Goal: Transaction & Acquisition: Purchase product/service

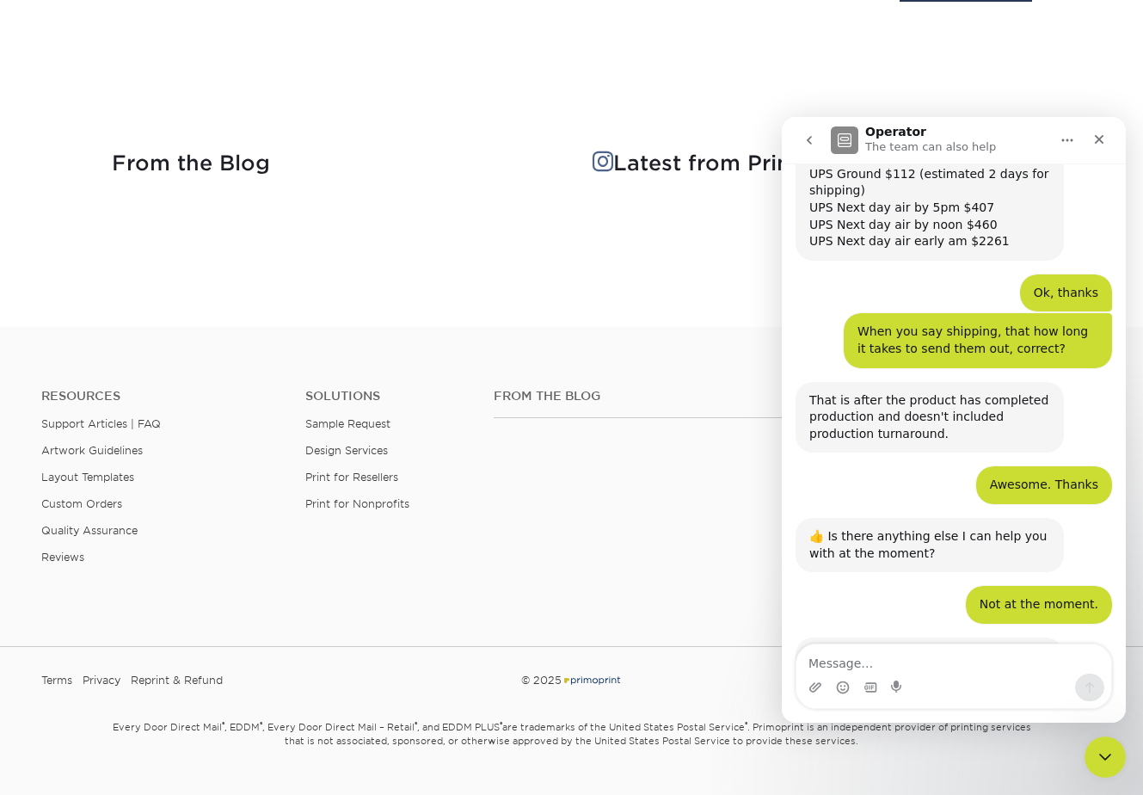
scroll to position [3201, 0]
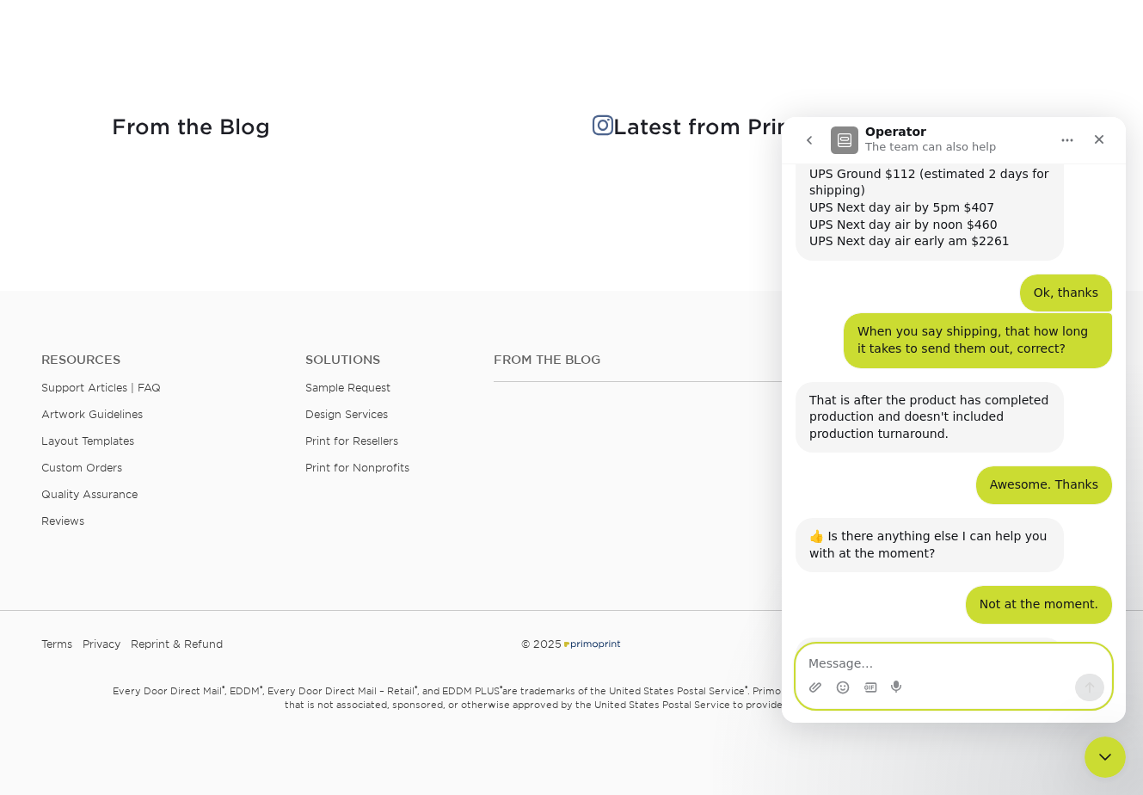
click at [856, 672] on textarea "Message…" at bounding box center [953, 658] width 315 height 29
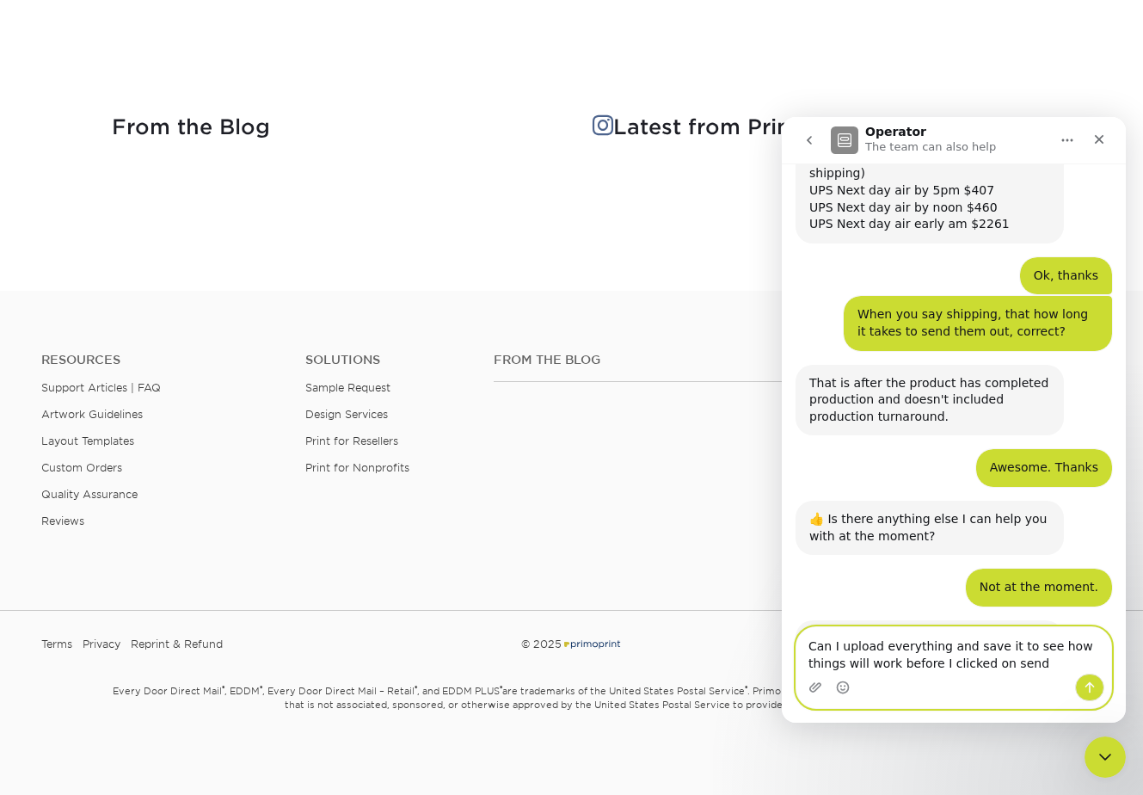
type textarea "Can I upload everything and save it to see how things will work before I clicke…"
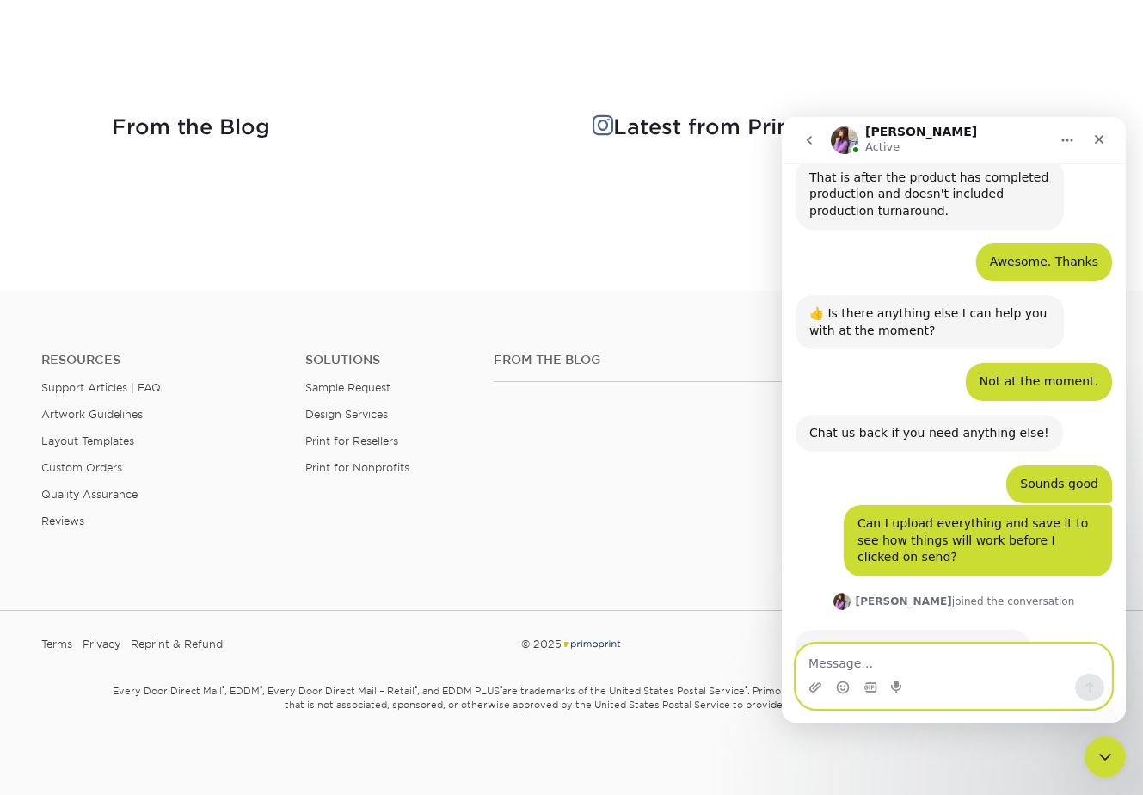
scroll to position [2787, 0]
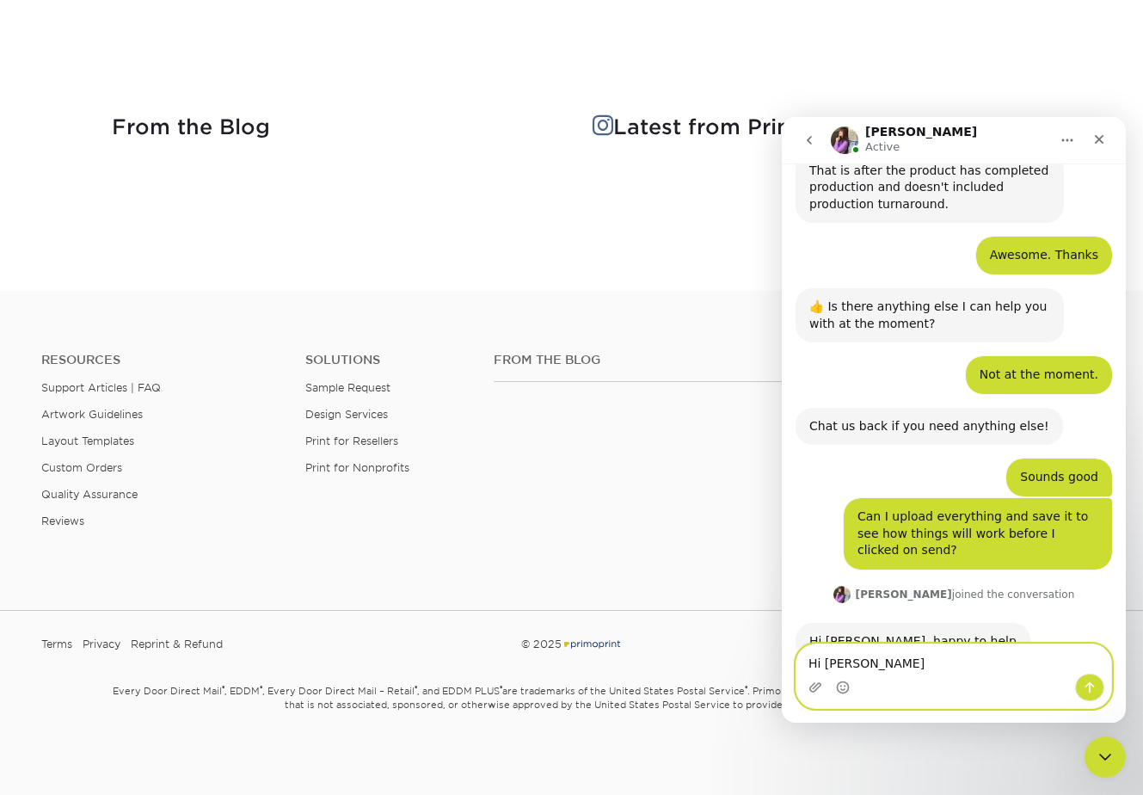
type textarea "Hi [PERSON_NAME]"
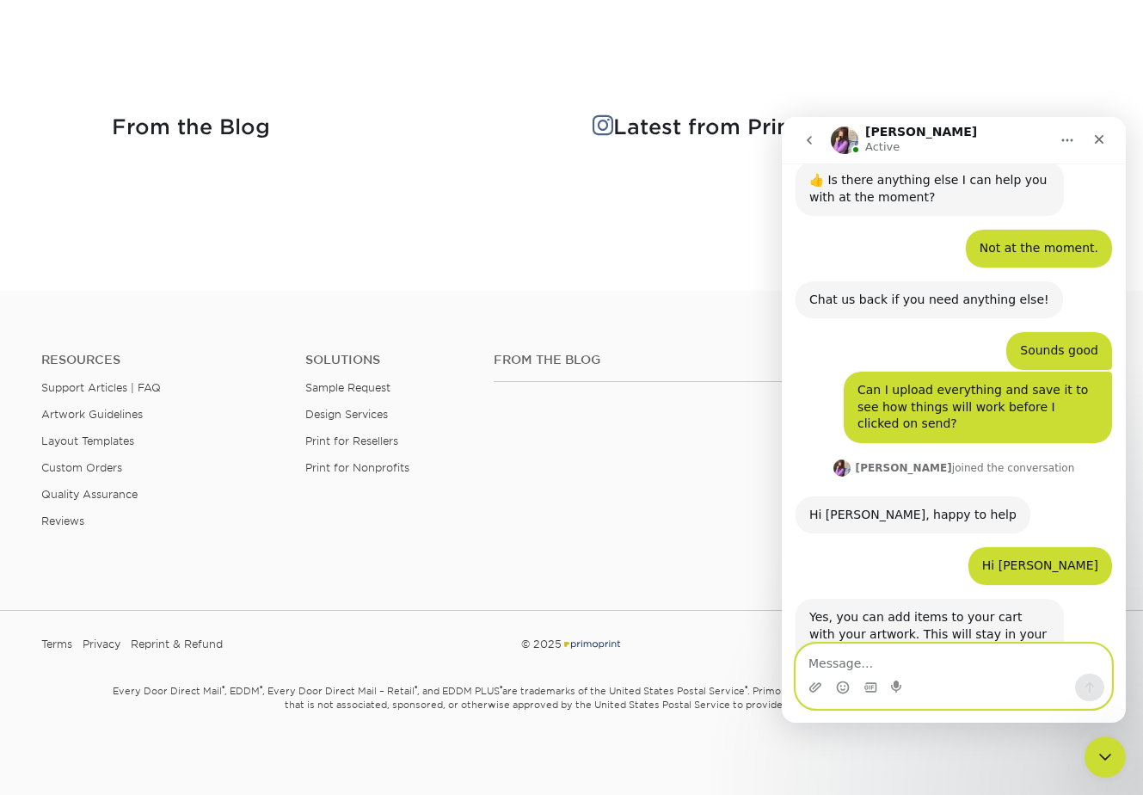
scroll to position [2914, 0]
type textarea "Ok, thanks"
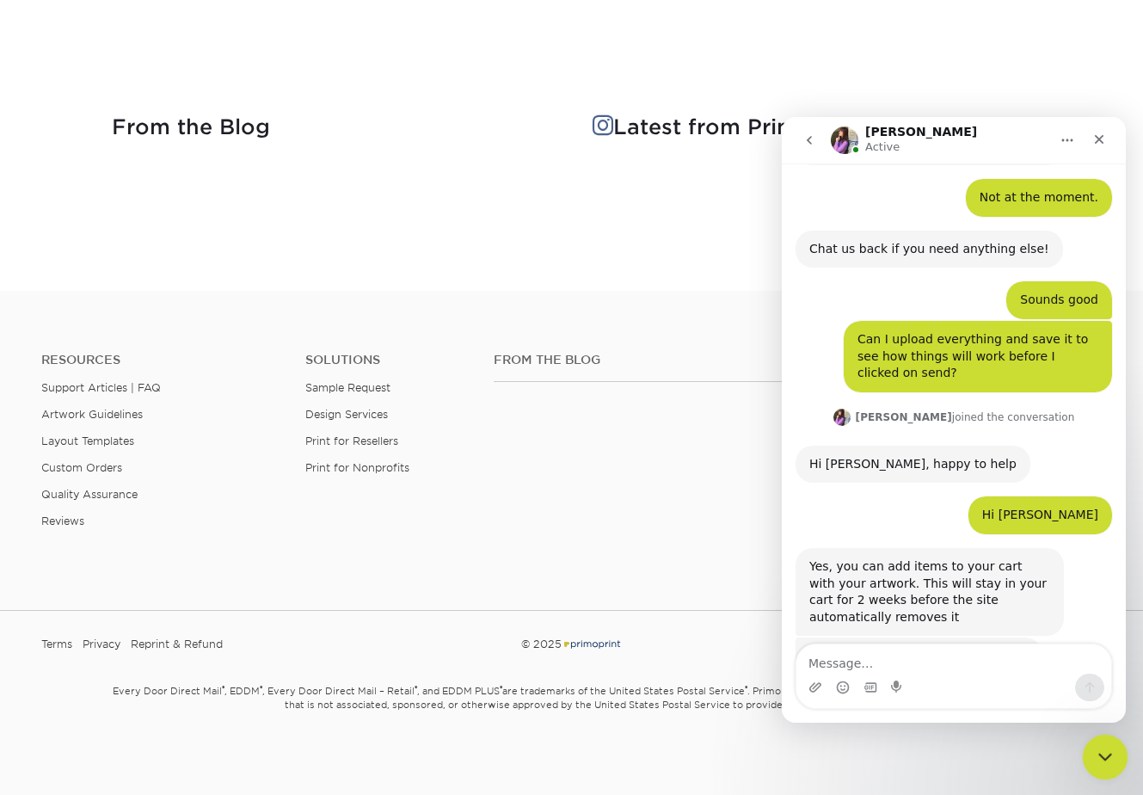
drag, startPoint x: 1098, startPoint y: 754, endPoint x: 2137, endPoint y: 1371, distance: 1208.2
click at [1097, 754] on icon "Close Intercom Messenger" at bounding box center [1102, 754] width 21 height 21
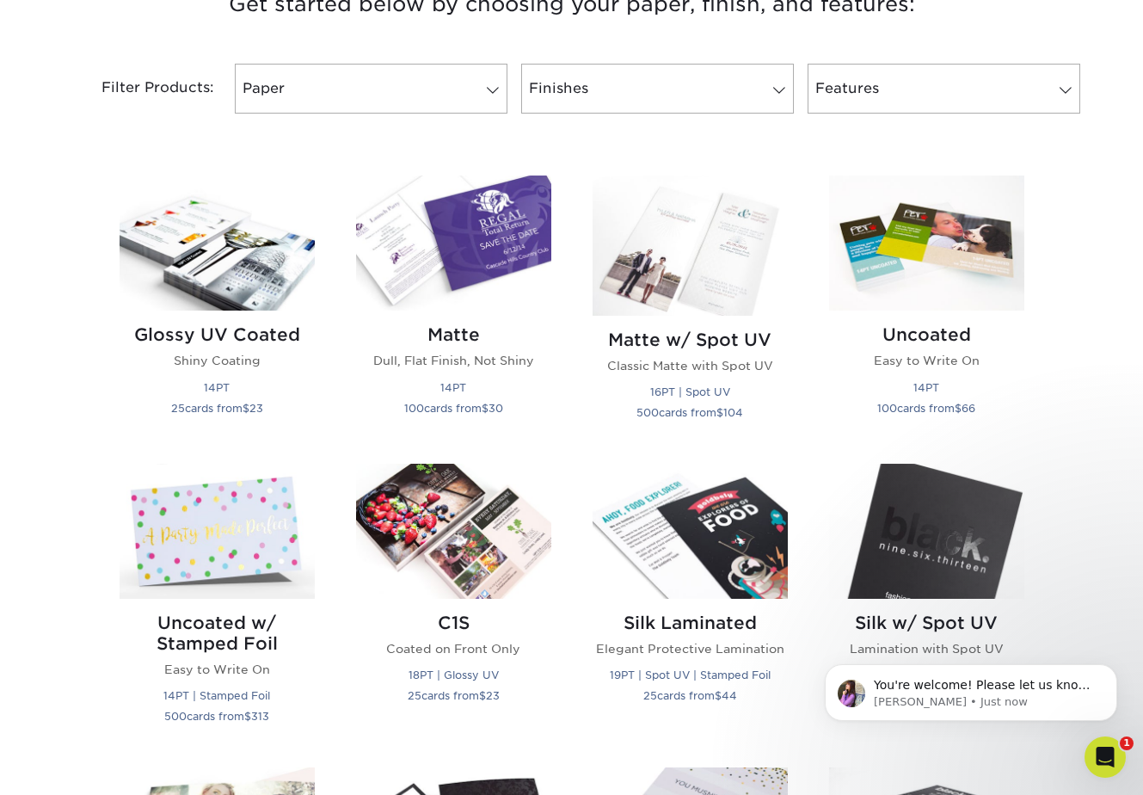
scroll to position [3033, 0]
click at [1104, 750] on icon "Open Intercom Messenger" at bounding box center [1103, 754] width 12 height 14
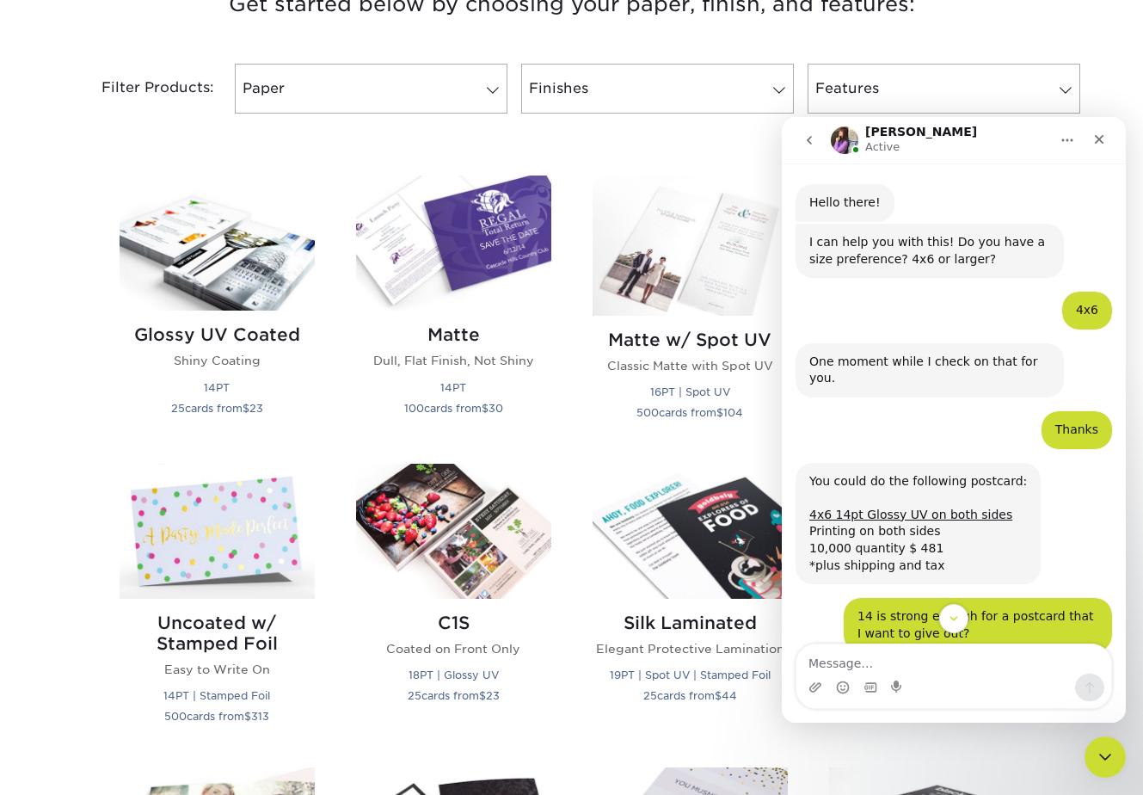
scroll to position [172, 0]
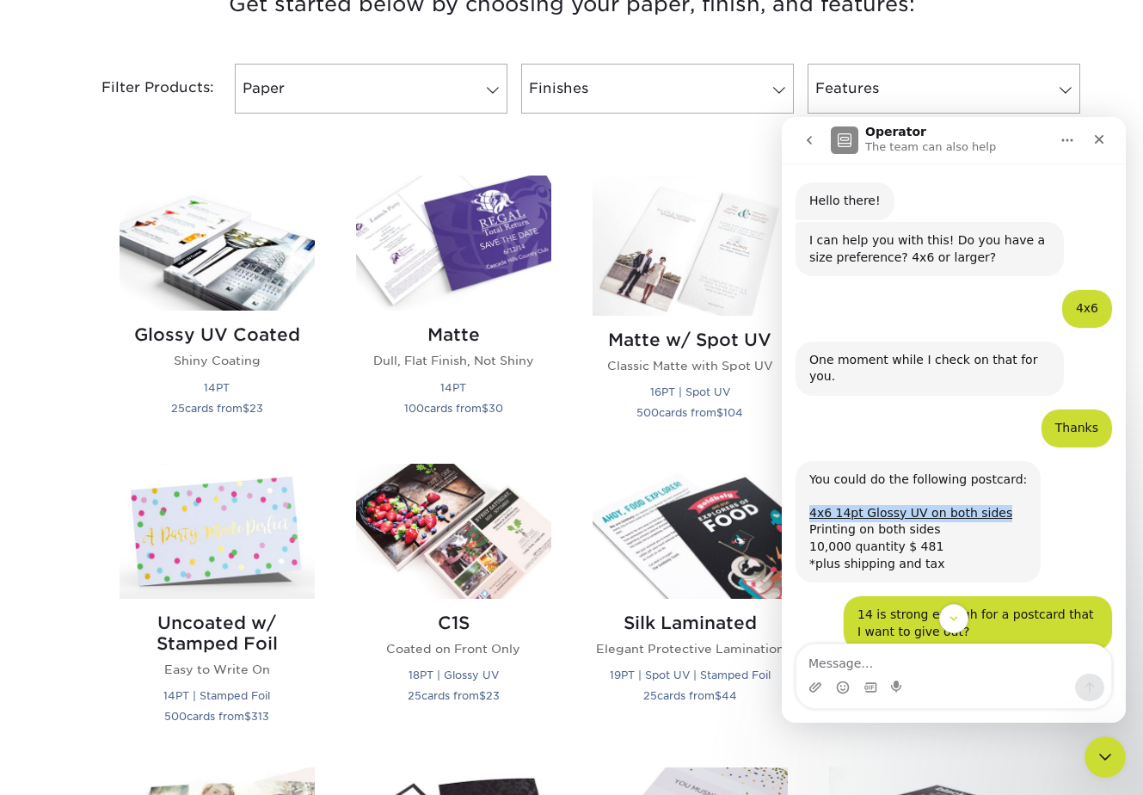
drag, startPoint x: 995, startPoint y: 497, endPoint x: 803, endPoint y: 500, distance: 191.8
click at [803, 500] on div "You could do the following postcard: 4x6 14pt Glossy UV on both sides Printing …" at bounding box center [918, 522] width 245 height 122
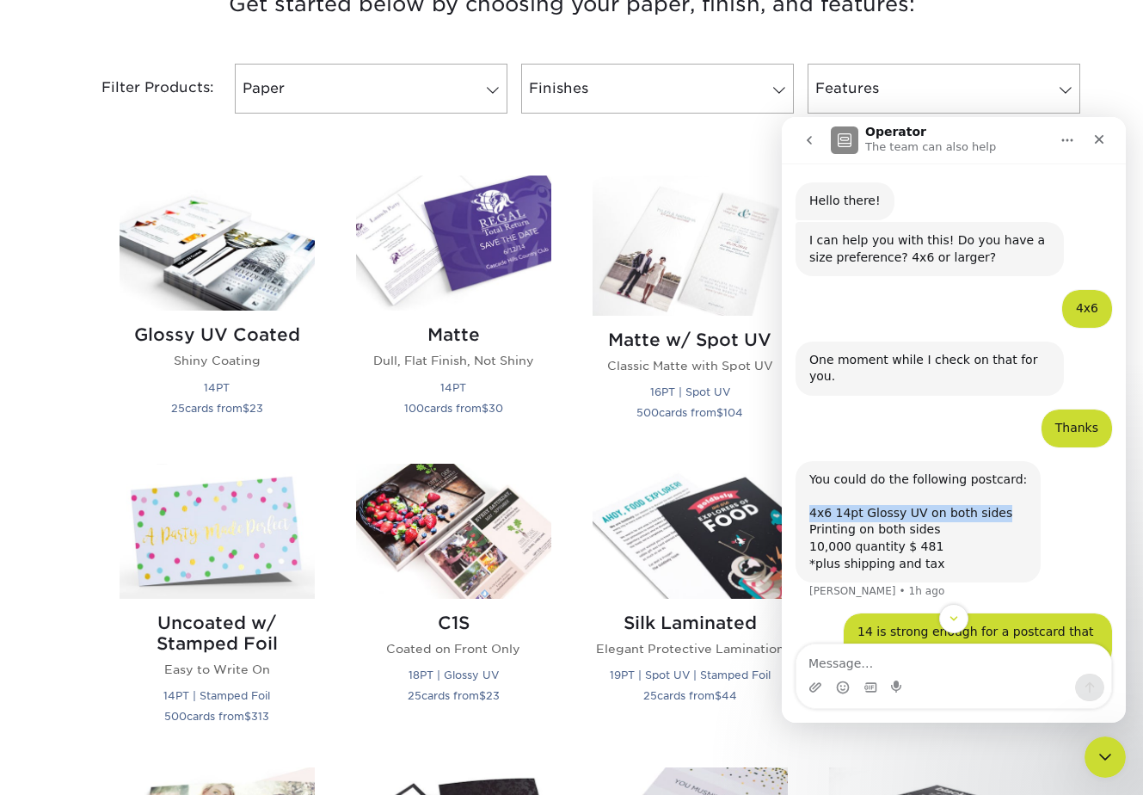
copy link "4x6 14pt Glossy UV on both sides"
click at [1095, 758] on icon "Close Intercom Messenger" at bounding box center [1102, 754] width 21 height 21
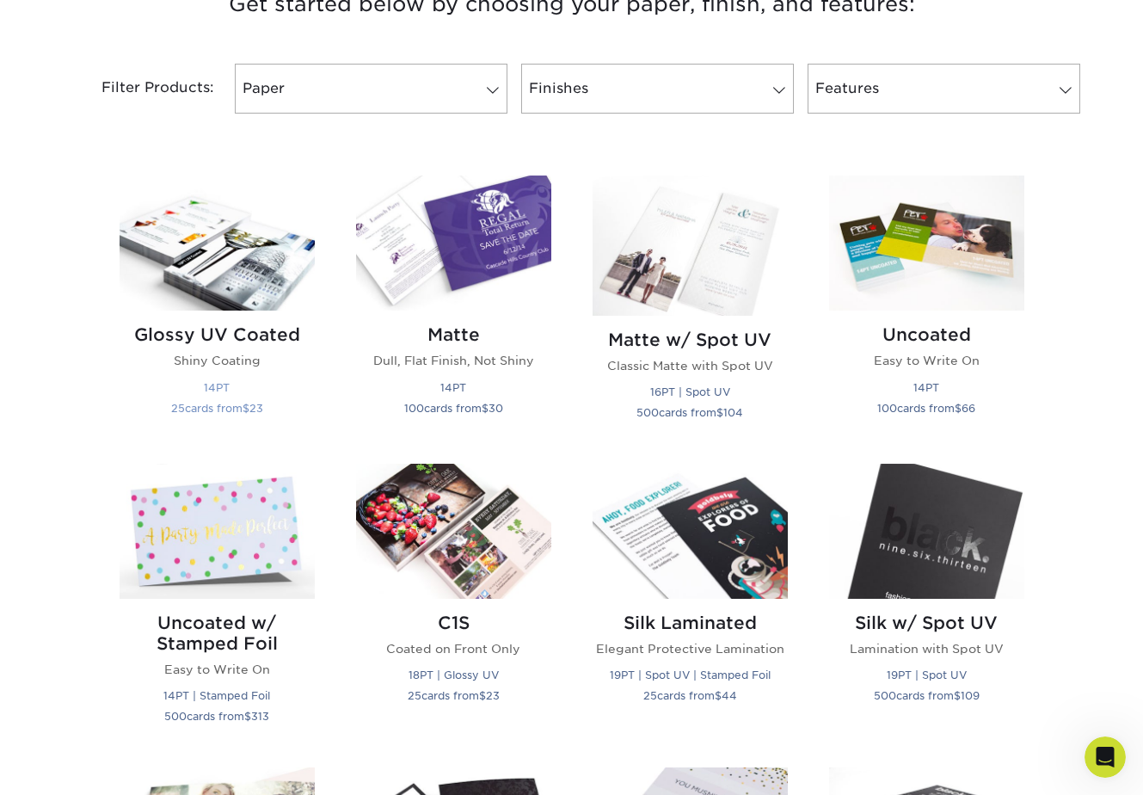
click at [234, 325] on h2 "Glossy UV Coated" at bounding box center [217, 334] width 195 height 21
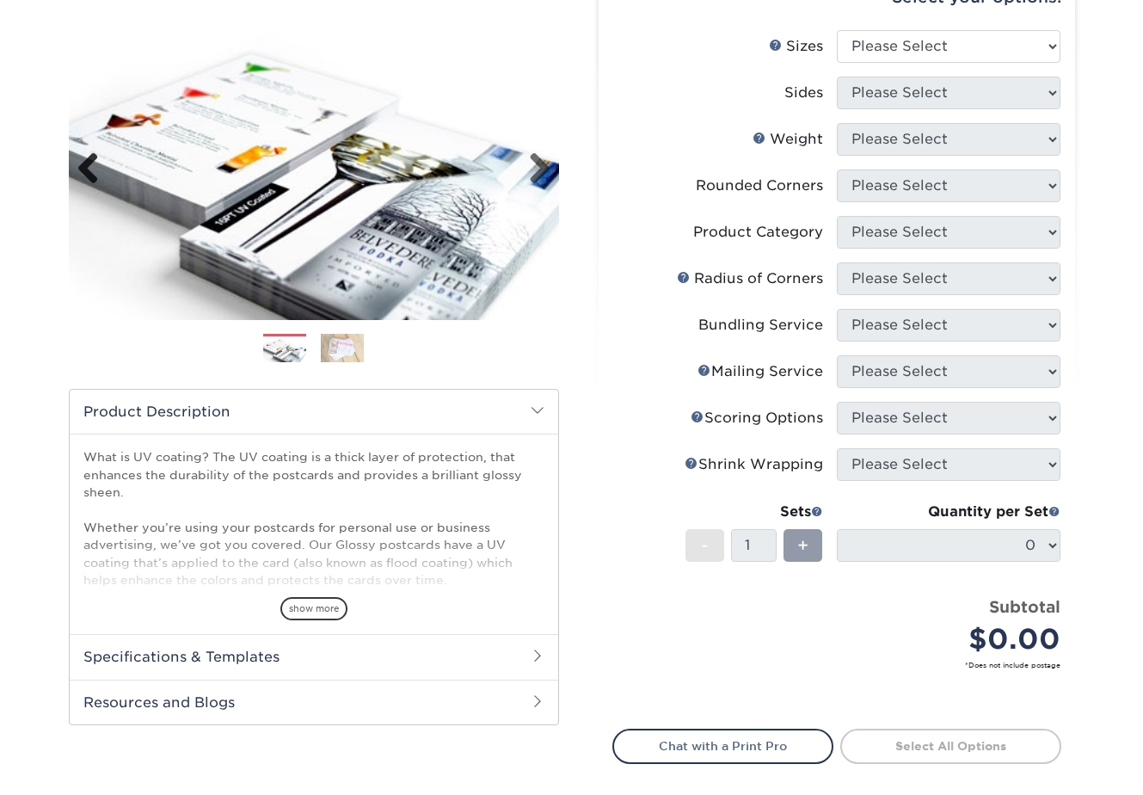
scroll to position [189, 0]
click at [312, 610] on span "show more" at bounding box center [313, 609] width 67 height 23
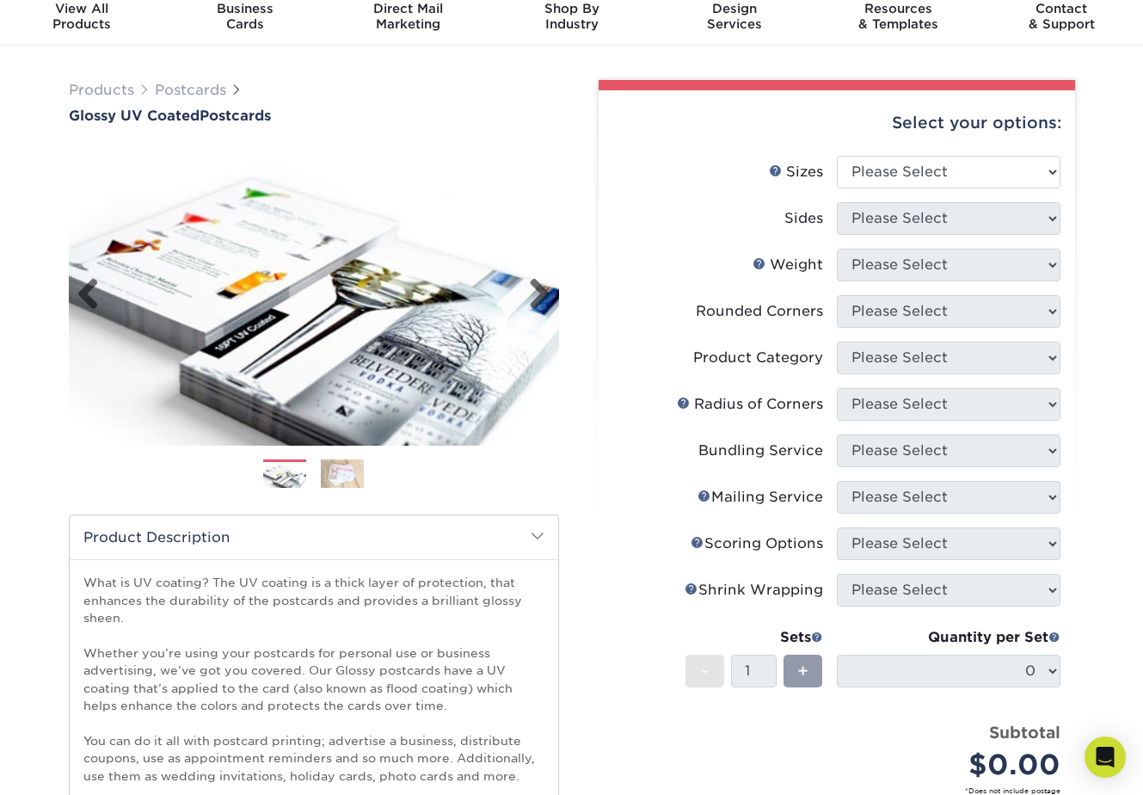
scroll to position [62, 0]
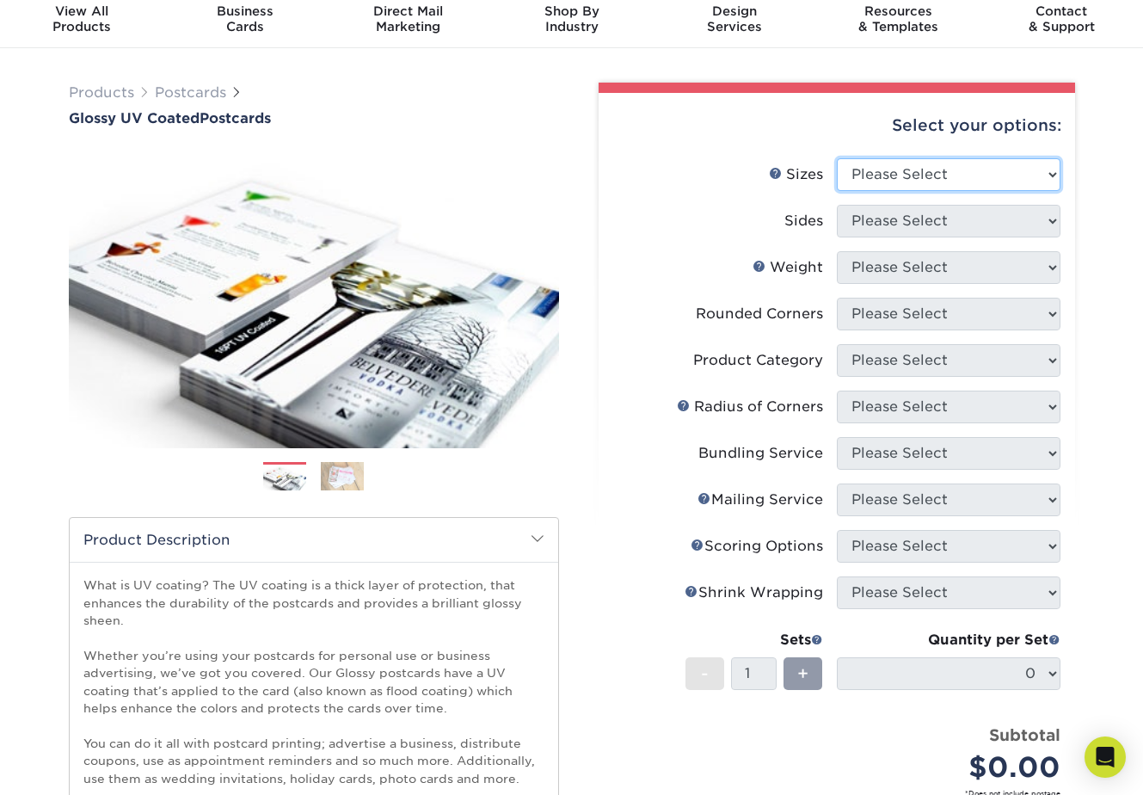
click at [864, 170] on select "Please Select 1.5" x 7" 2" x 4" 2" x 6" 2" x 7" 2" x 8" 2.12" x 5.5" 2.12" x 5.…" at bounding box center [949, 174] width 224 height 33
select select "4.00x6.00"
click at [837, 158] on select "Please Select 1.5" x 7" 2" x 4" 2" x 6" 2" x 7" 2" x 8" 2.12" x 5.5" 2.12" x 5.…" at bounding box center [949, 174] width 224 height 33
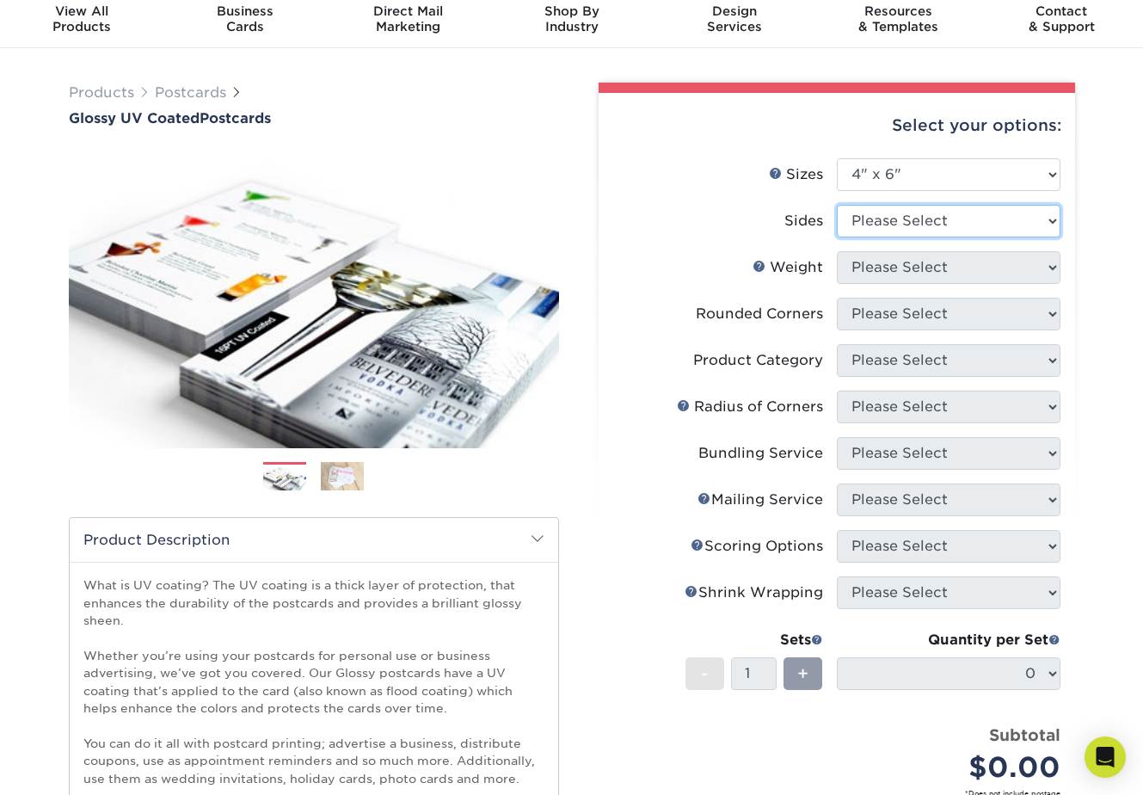
click at [870, 206] on select "Please Select Print Both Sides Print Front Only" at bounding box center [949, 221] width 224 height 33
click at [1109, 754] on icon "Open Intercom Messenger" at bounding box center [1105, 757] width 20 height 22
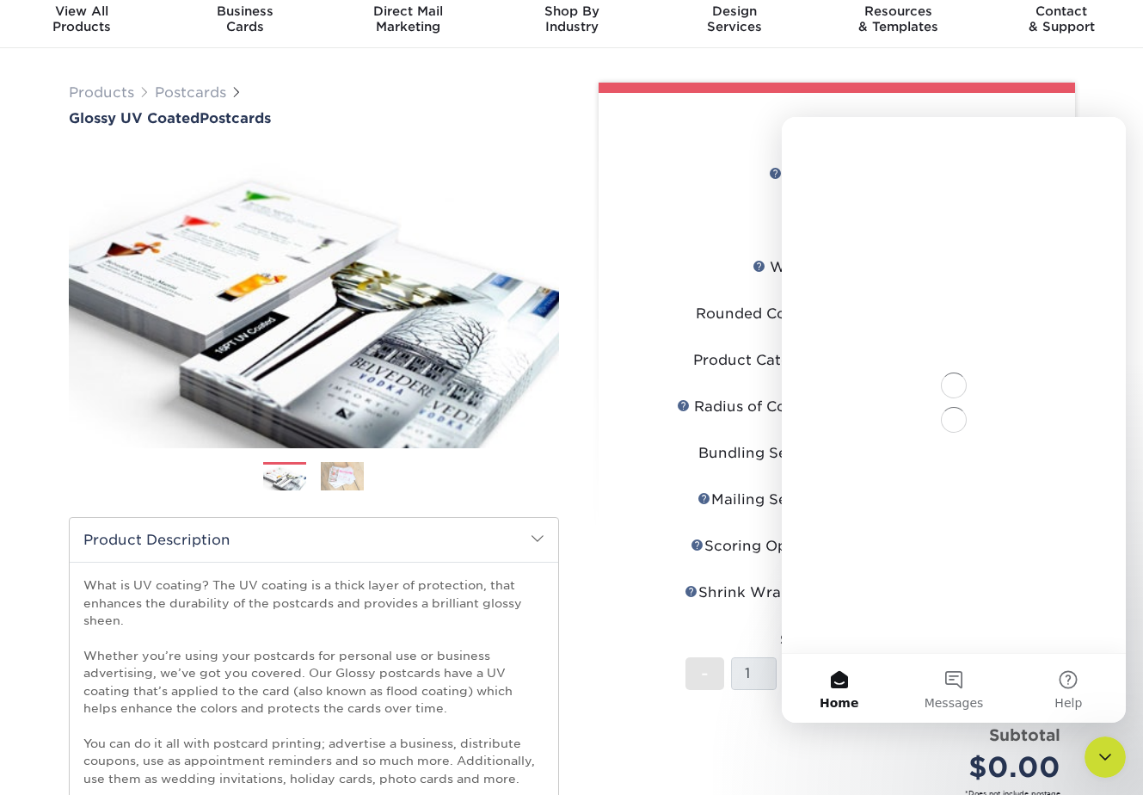
scroll to position [0, 0]
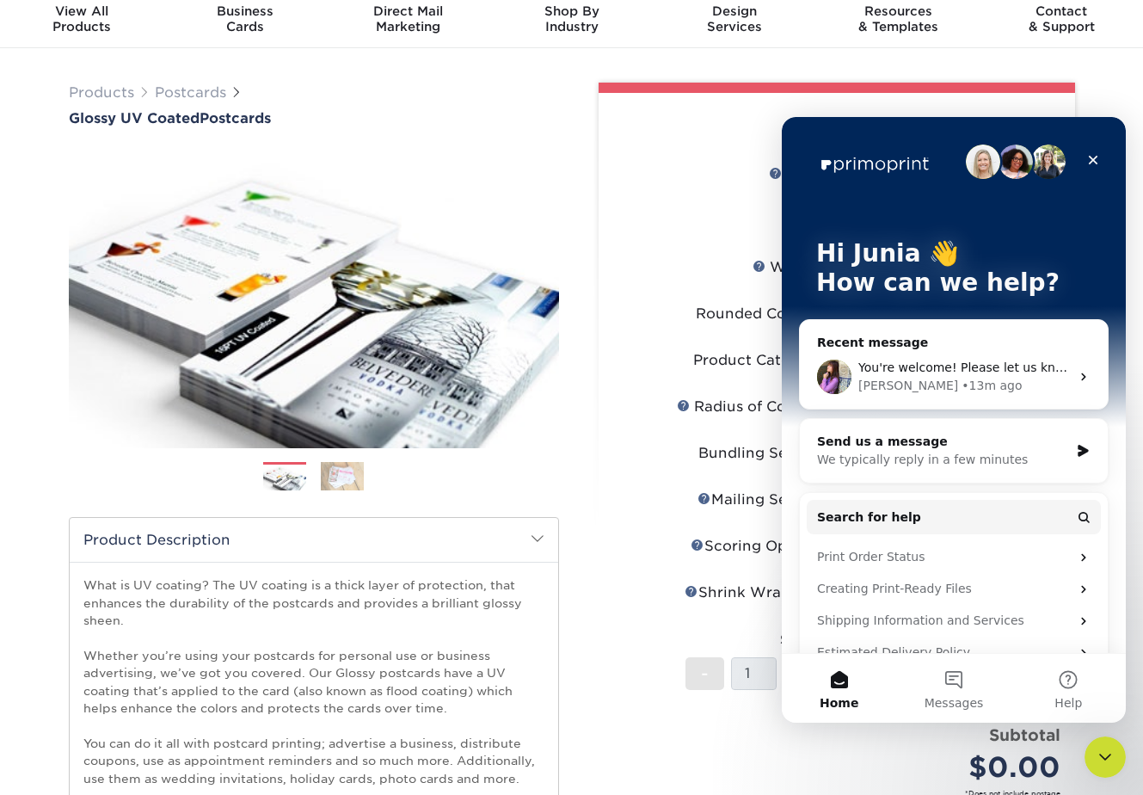
click at [962, 390] on div "• 13m ago" at bounding box center [992, 386] width 60 height 18
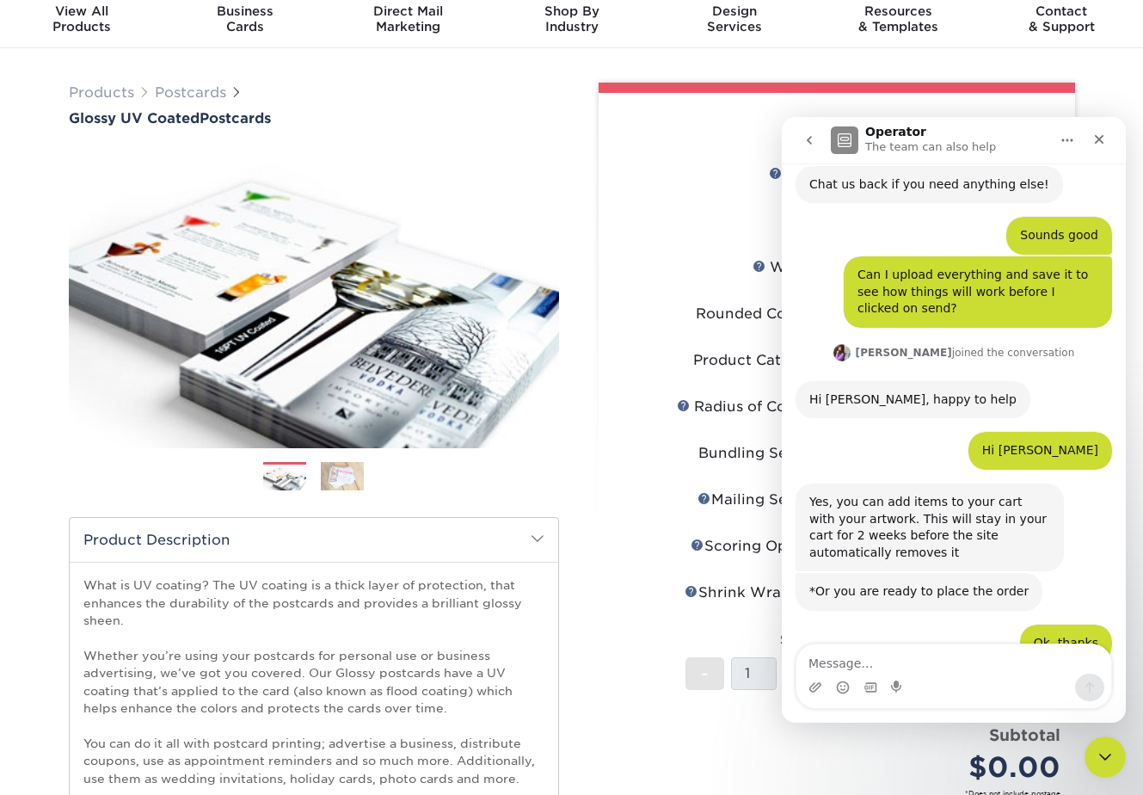
scroll to position [3033, 0]
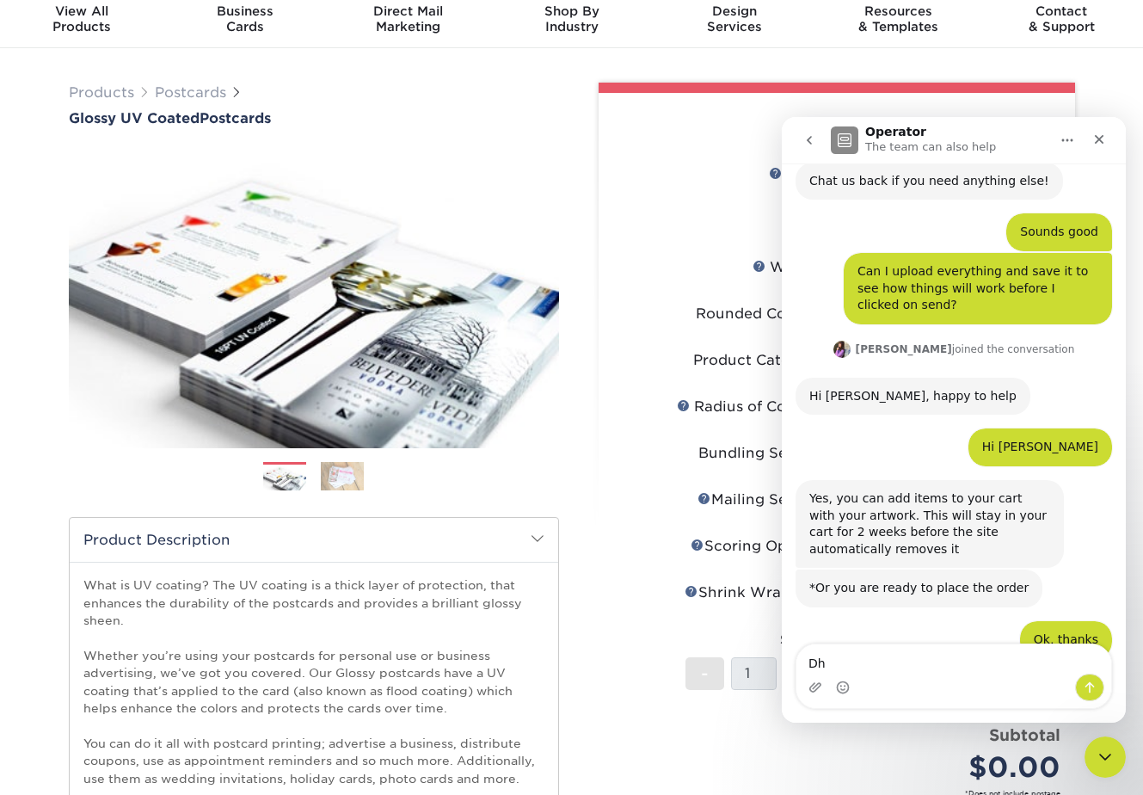
type textarea "D"
type textarea "Should I add bleed for my design, please?"
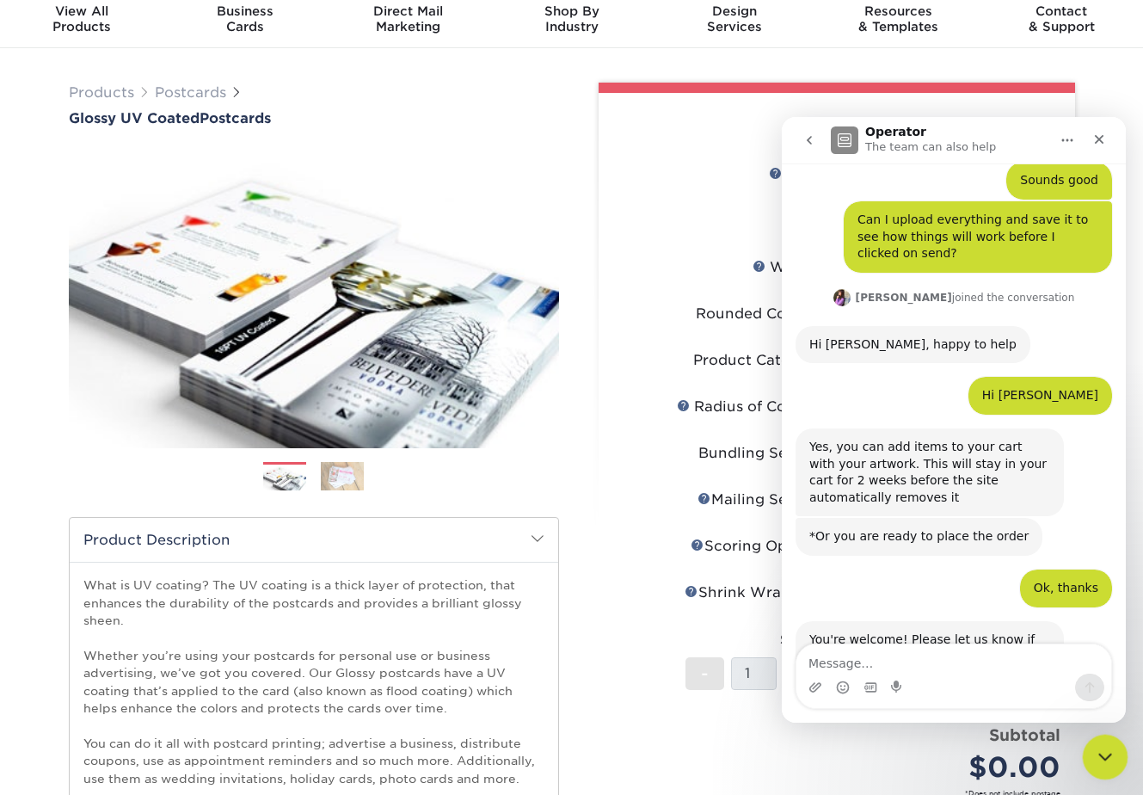
click at [1100, 767] on div "Close Intercom Messenger" at bounding box center [1102, 754] width 41 height 41
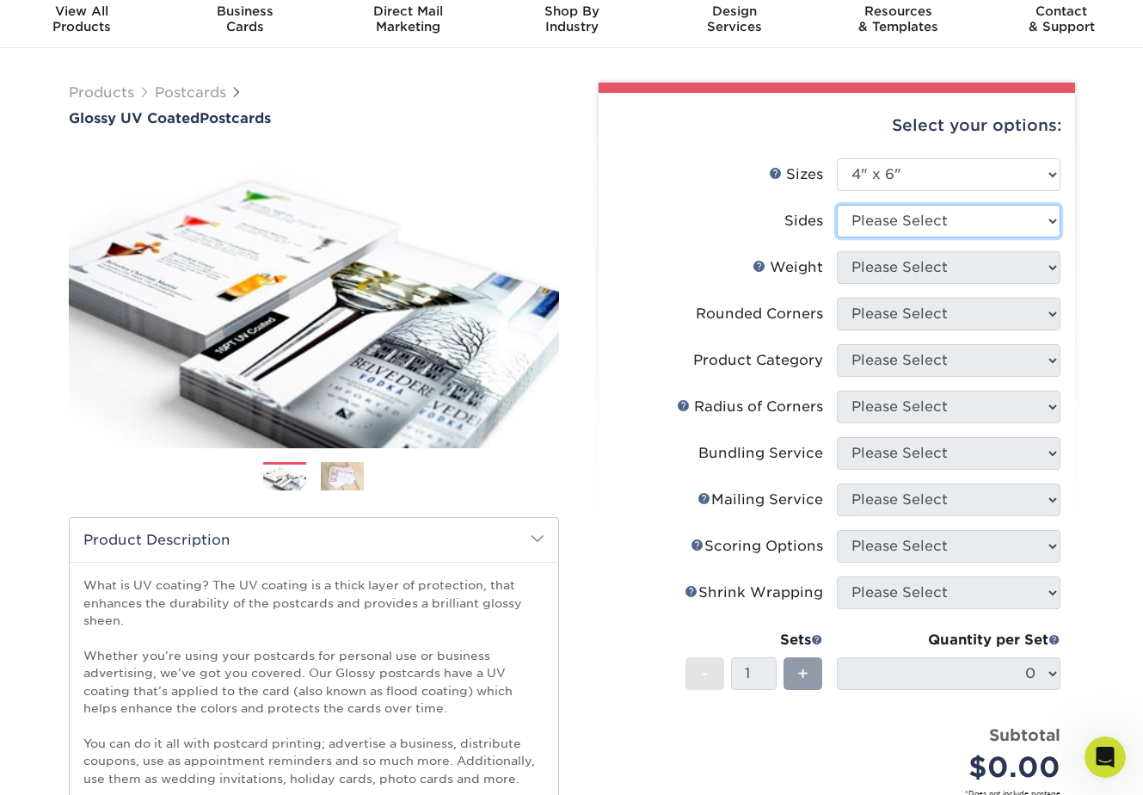
click at [861, 220] on select "Please Select Print Both Sides Print Front Only" at bounding box center [949, 221] width 224 height 33
select select "32d3c223-f82c-492b-b915-ba065a00862f"
click at [837, 205] on select "Please Select Print Both Sides Print Front Only" at bounding box center [949, 221] width 224 height 33
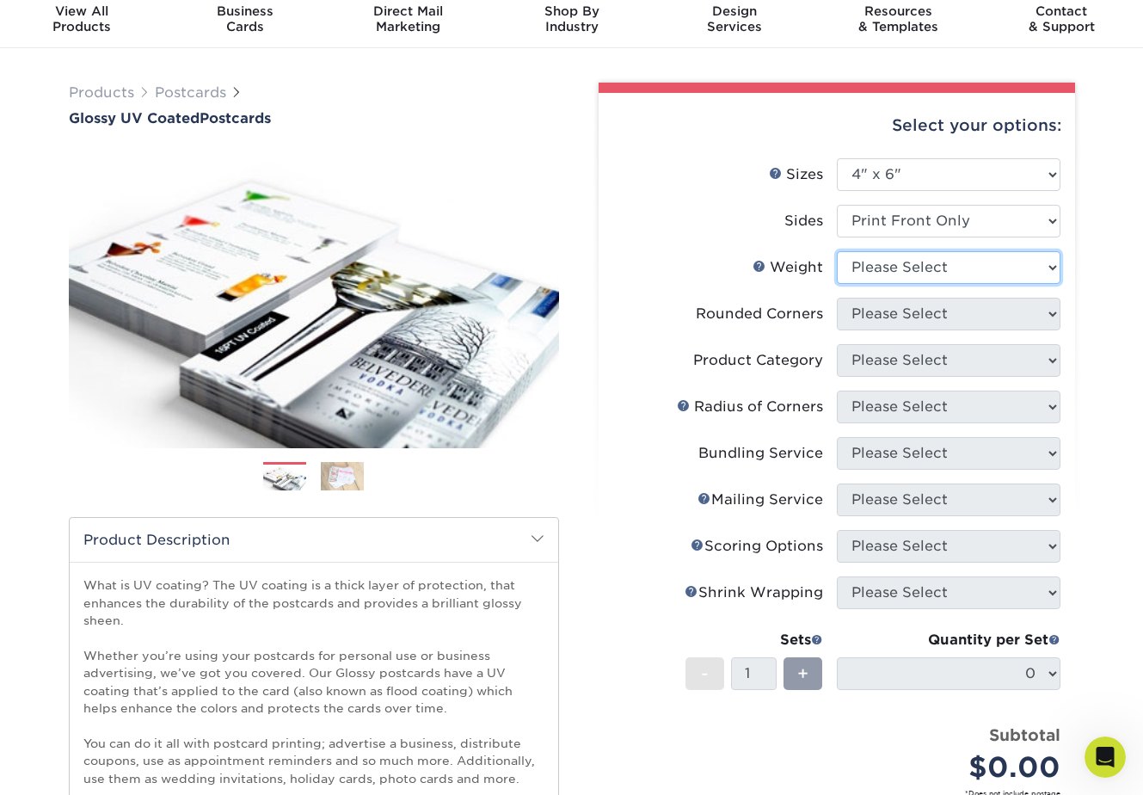
click at [857, 271] on select "Please Select 14PT 16PT 18PT C1S" at bounding box center [949, 267] width 224 height 33
select select "14PT"
click at [837, 251] on select "Please Select 14PT 16PT 18PT C1S" at bounding box center [949, 267] width 224 height 33
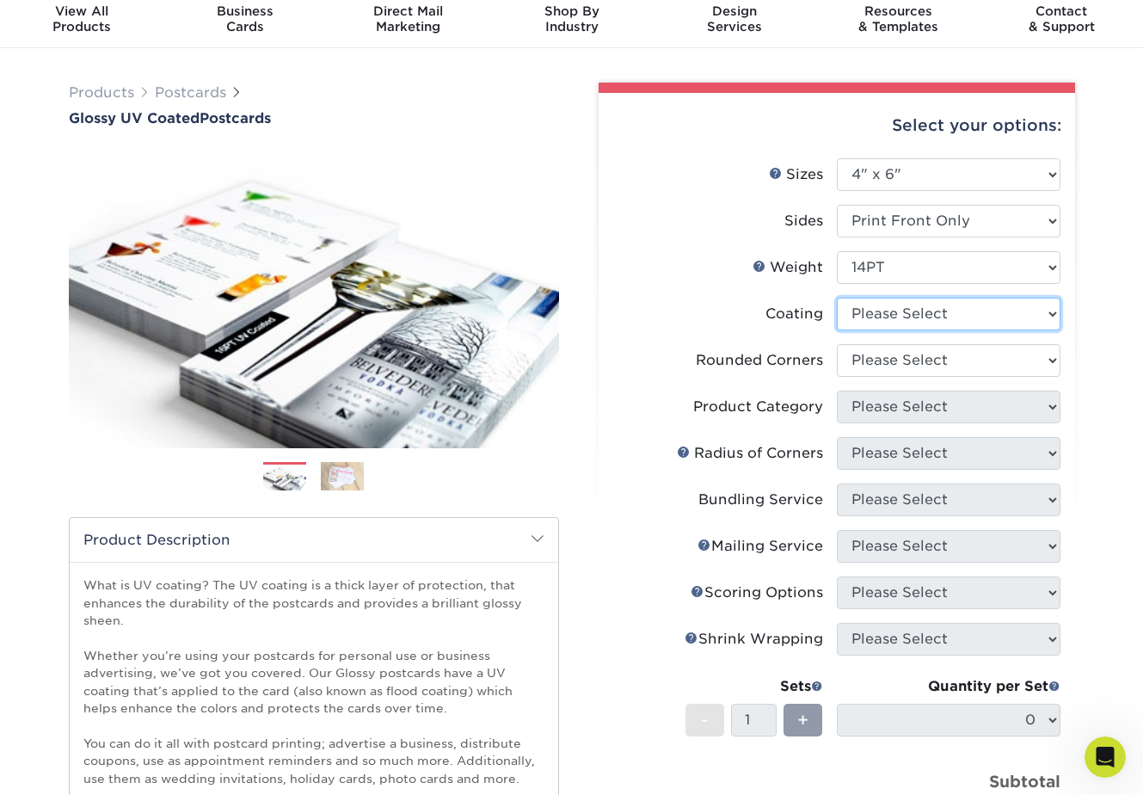
click at [866, 318] on select at bounding box center [949, 314] width 224 height 33
select select "ae367451-b2b8-45df-a344-0f05b6a12993"
click at [837, 298] on select at bounding box center [949, 314] width 224 height 33
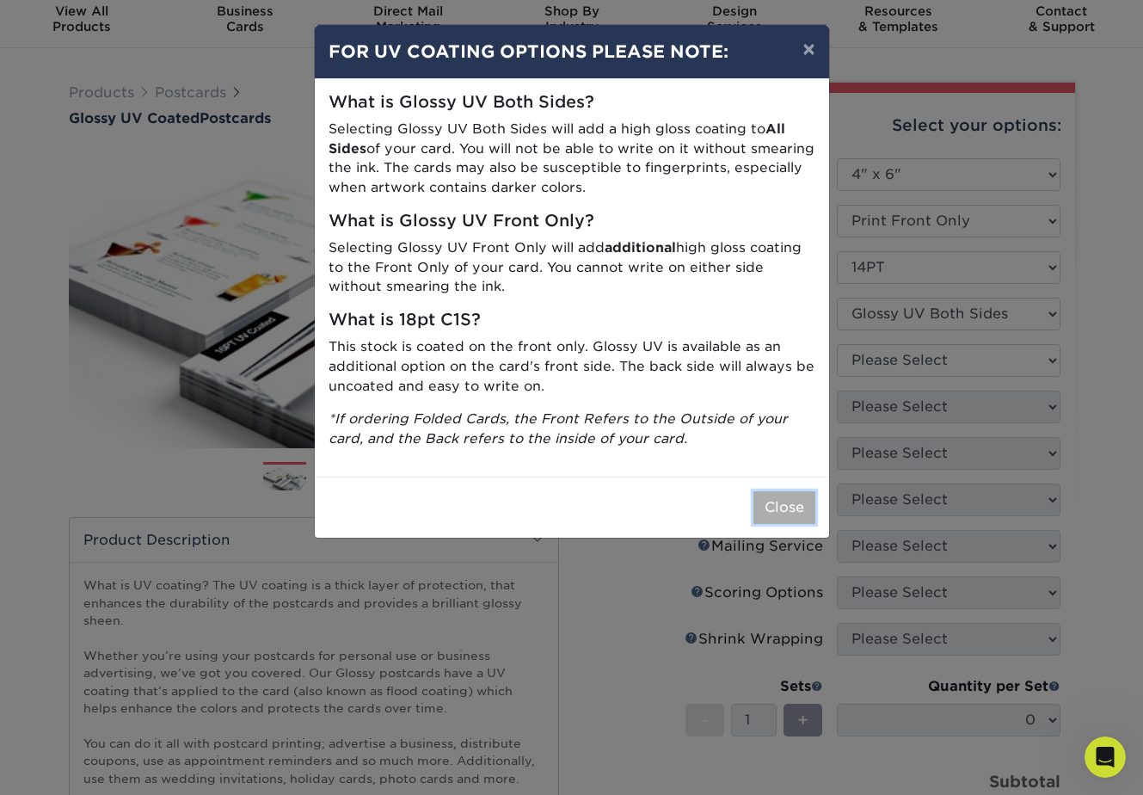
click at [776, 507] on button "Close" at bounding box center [784, 507] width 62 height 33
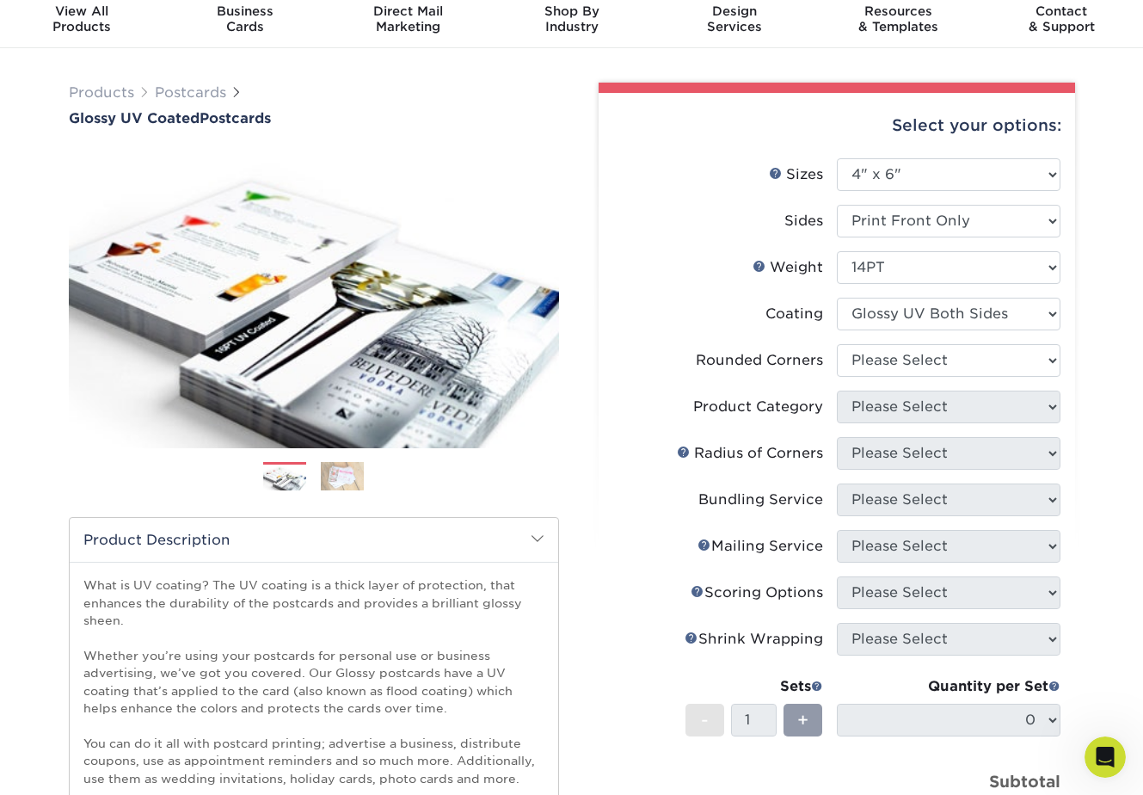
scroll to position [3150, 0]
click at [946, 356] on select "Please Select Yes - Round 4 Corners No" at bounding box center [949, 360] width 224 height 33
select select "0"
click at [837, 344] on select "Please Select Yes - Round 4 Corners No" at bounding box center [949, 360] width 224 height 33
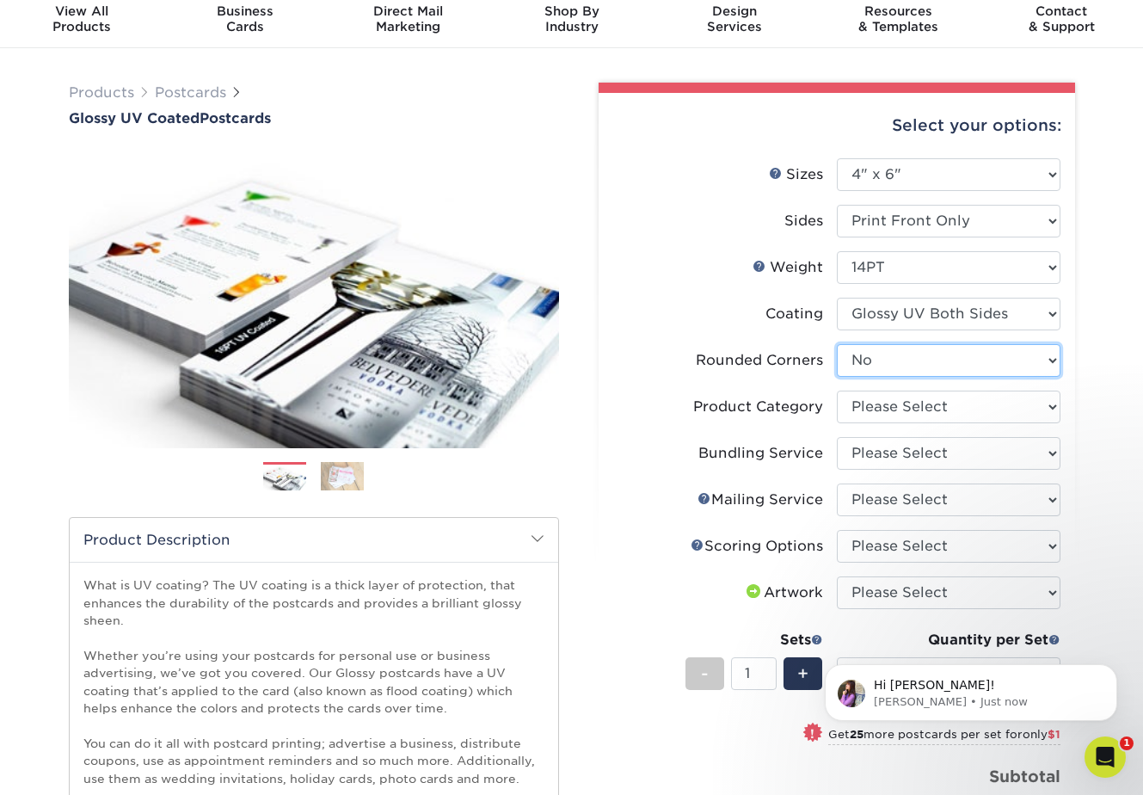
scroll to position [3201, 0]
click at [1103, 756] on icon "Open Intercom Messenger" at bounding box center [1103, 754] width 12 height 14
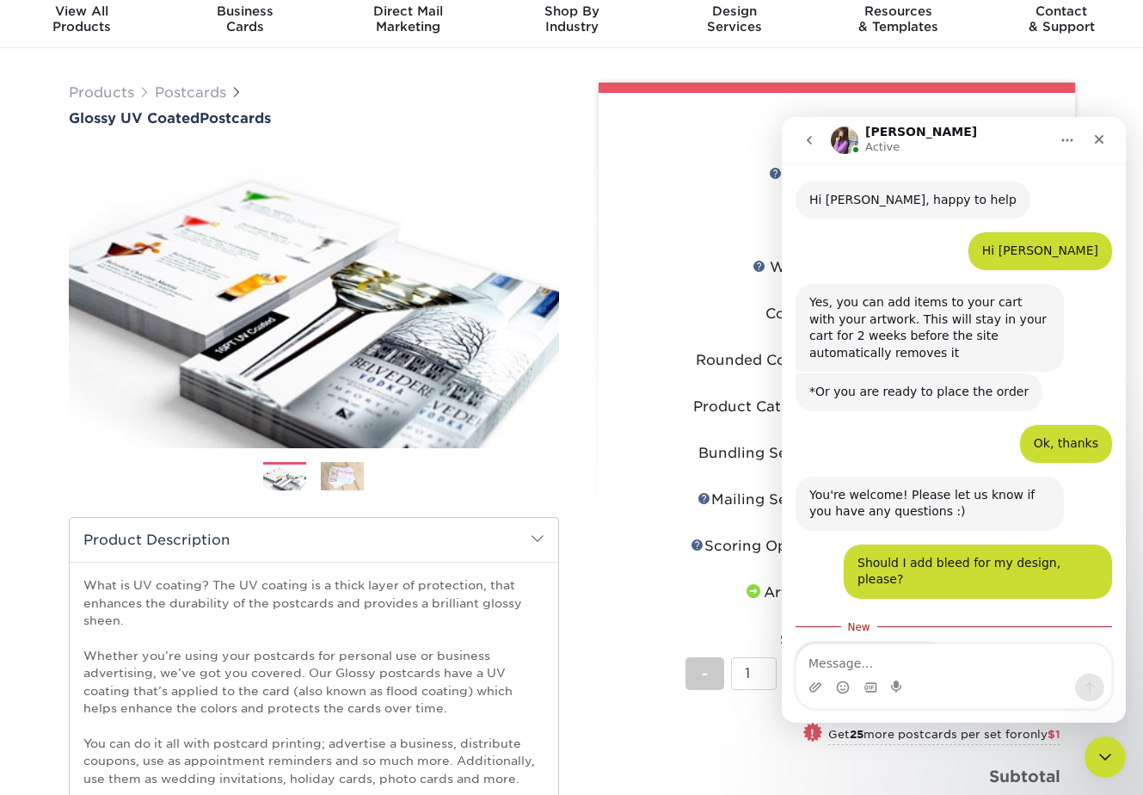
scroll to position [3229, 0]
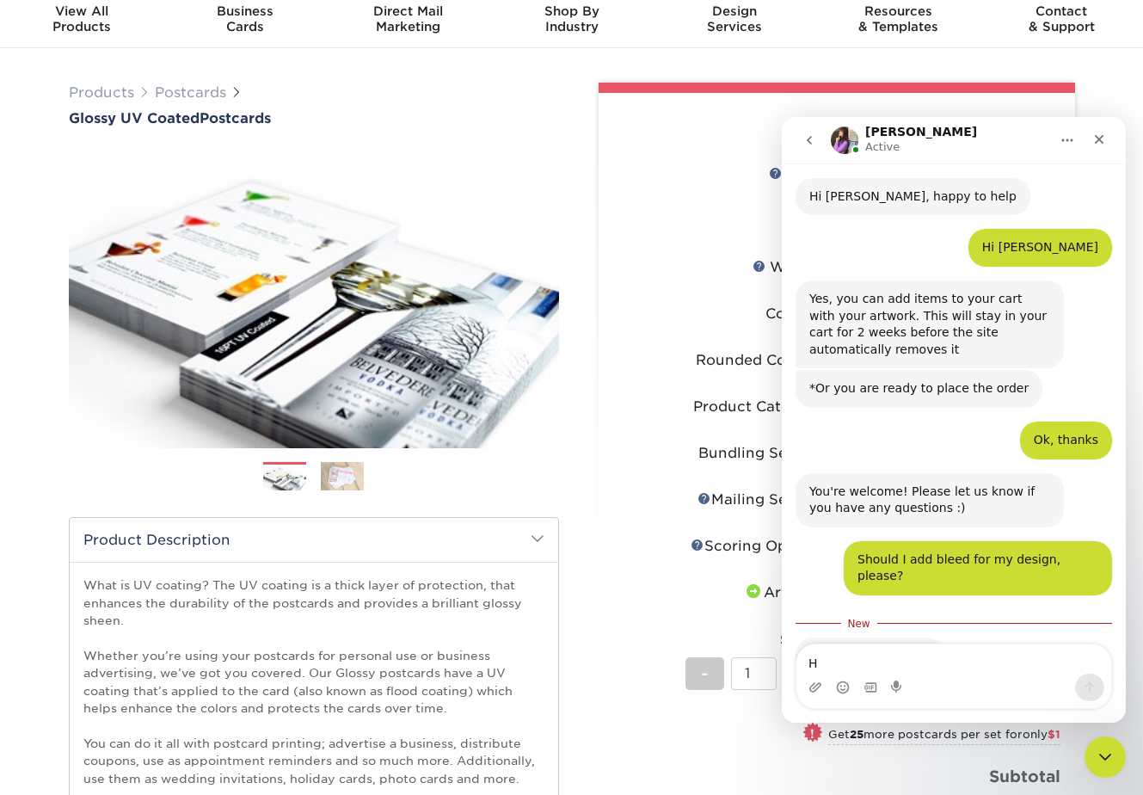
type textarea "Hi"
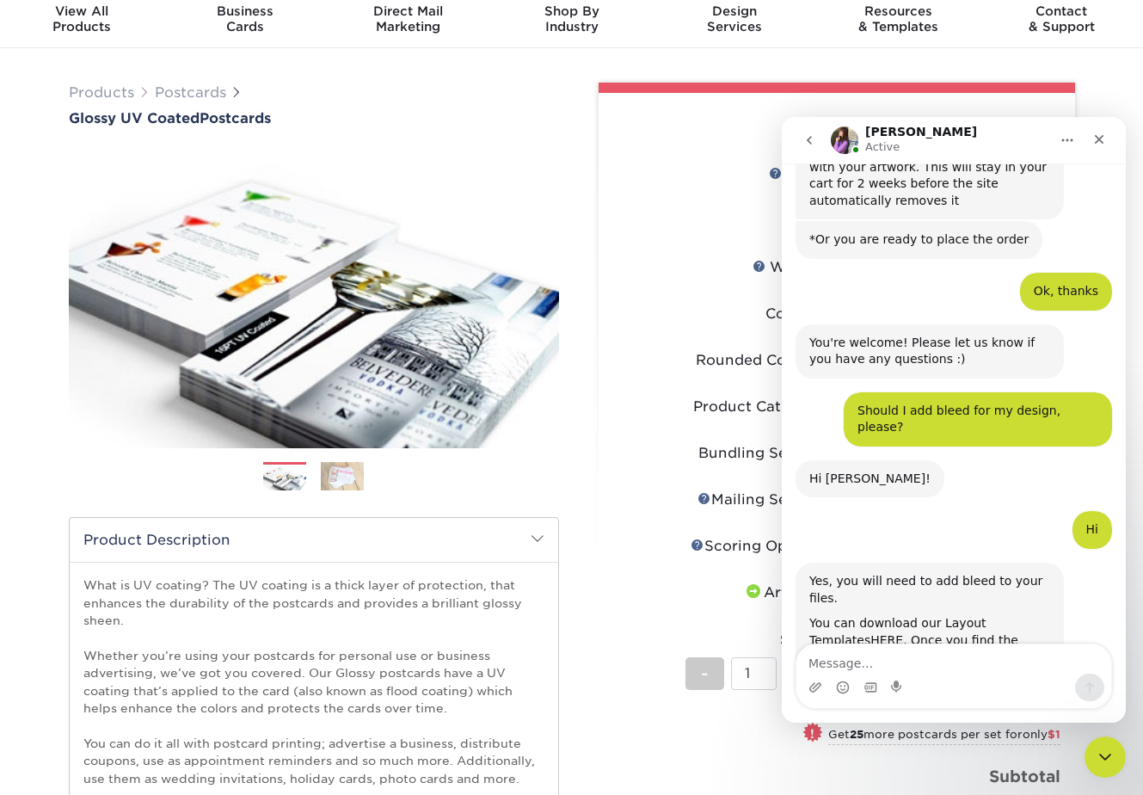
scroll to position [3381, 0]
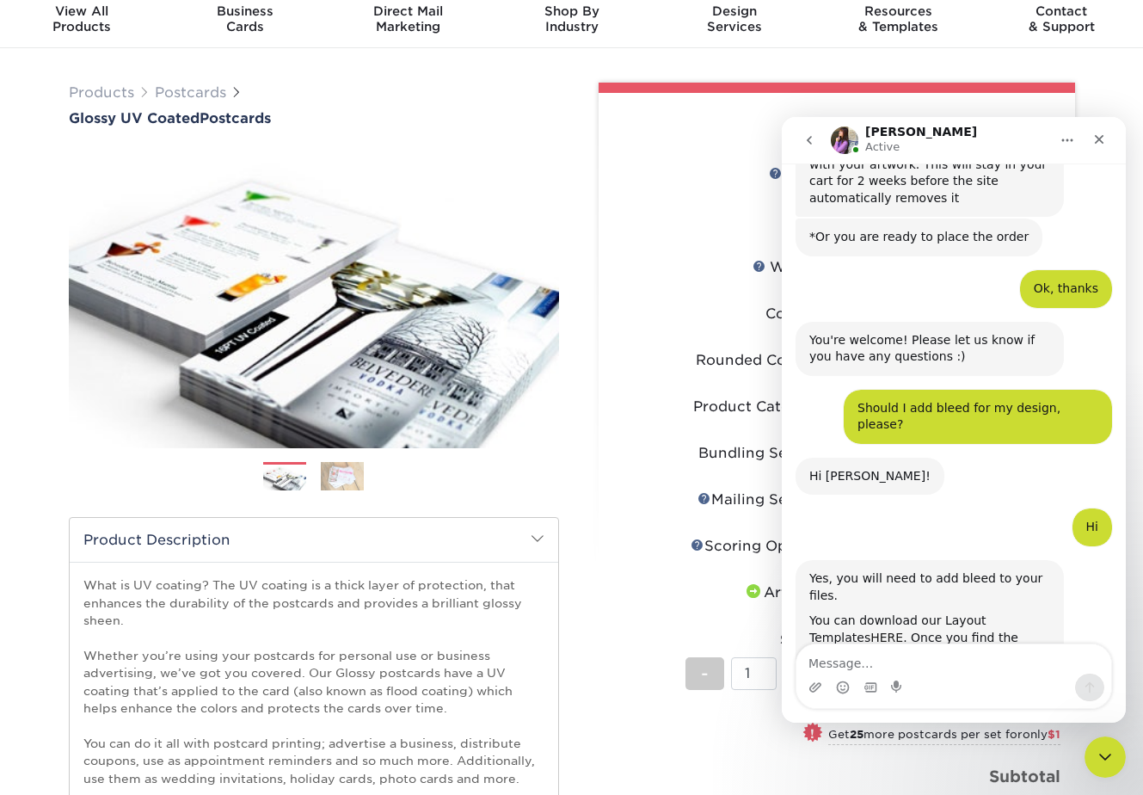
click at [870, 630] on link "HERE" at bounding box center [886, 637] width 33 height 14
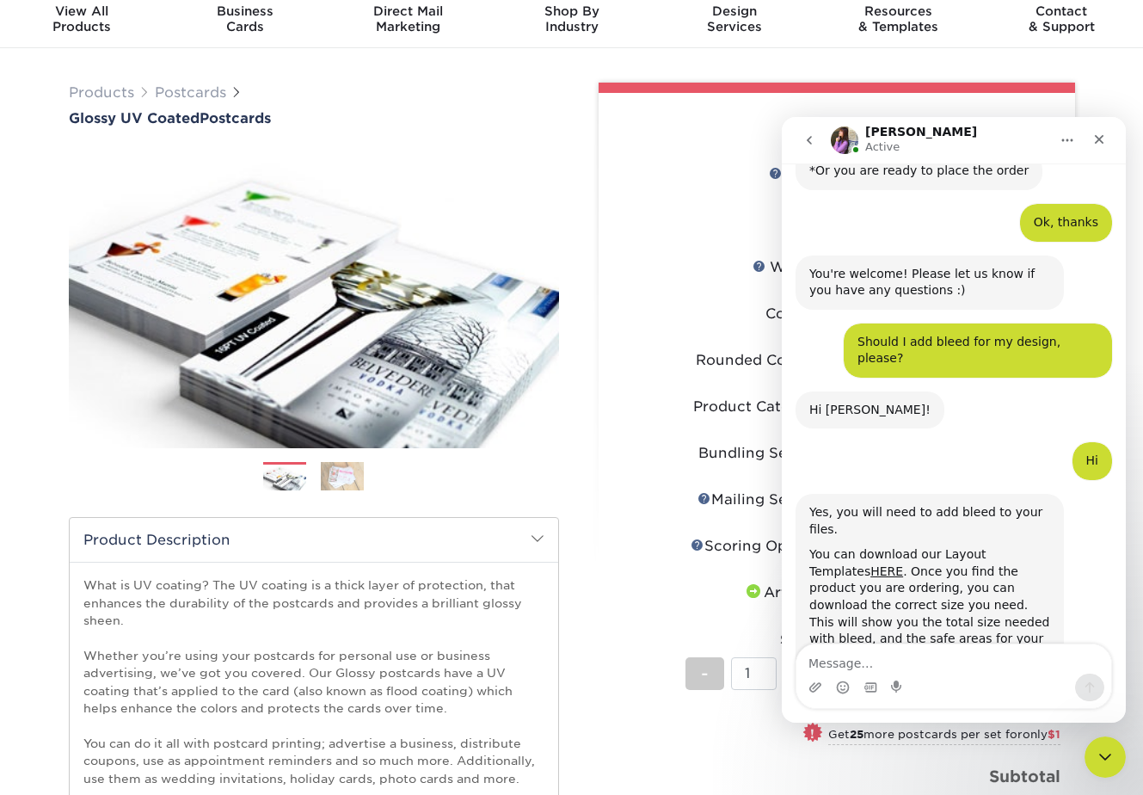
scroll to position [3471, 0]
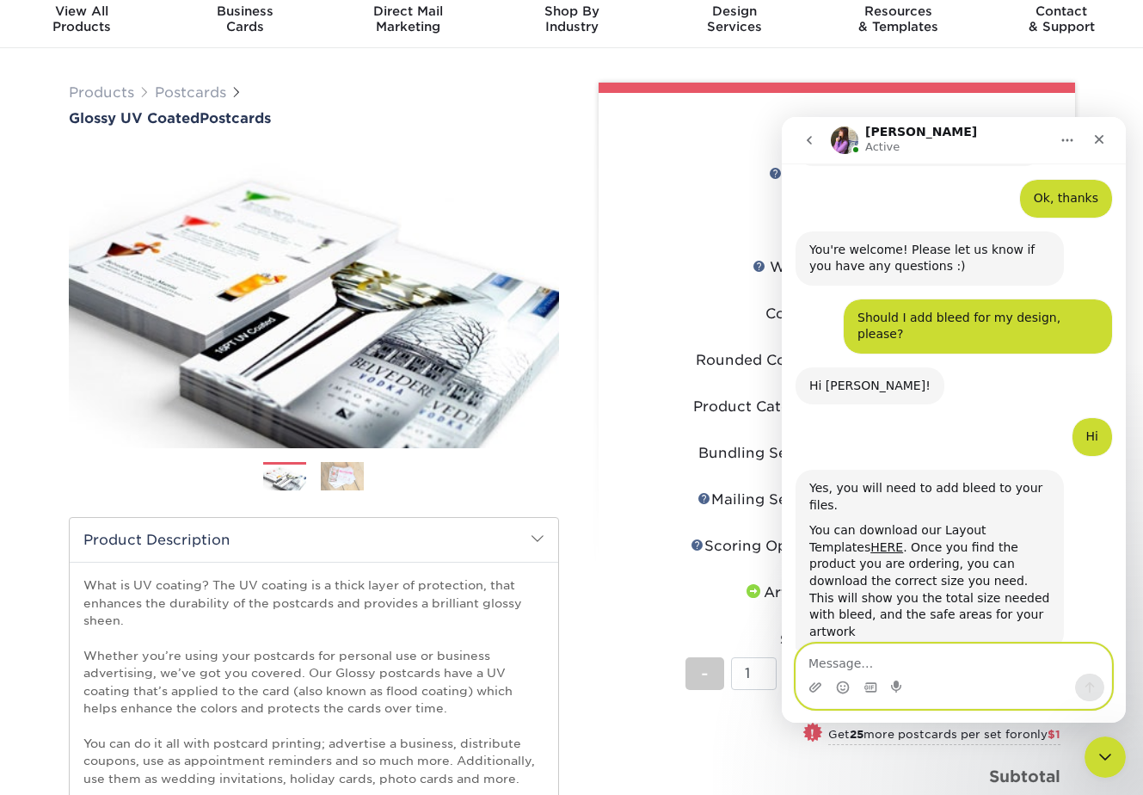
click at [928, 667] on textarea "Message…" at bounding box center [953, 658] width 315 height 29
type textarea "I will thanks"
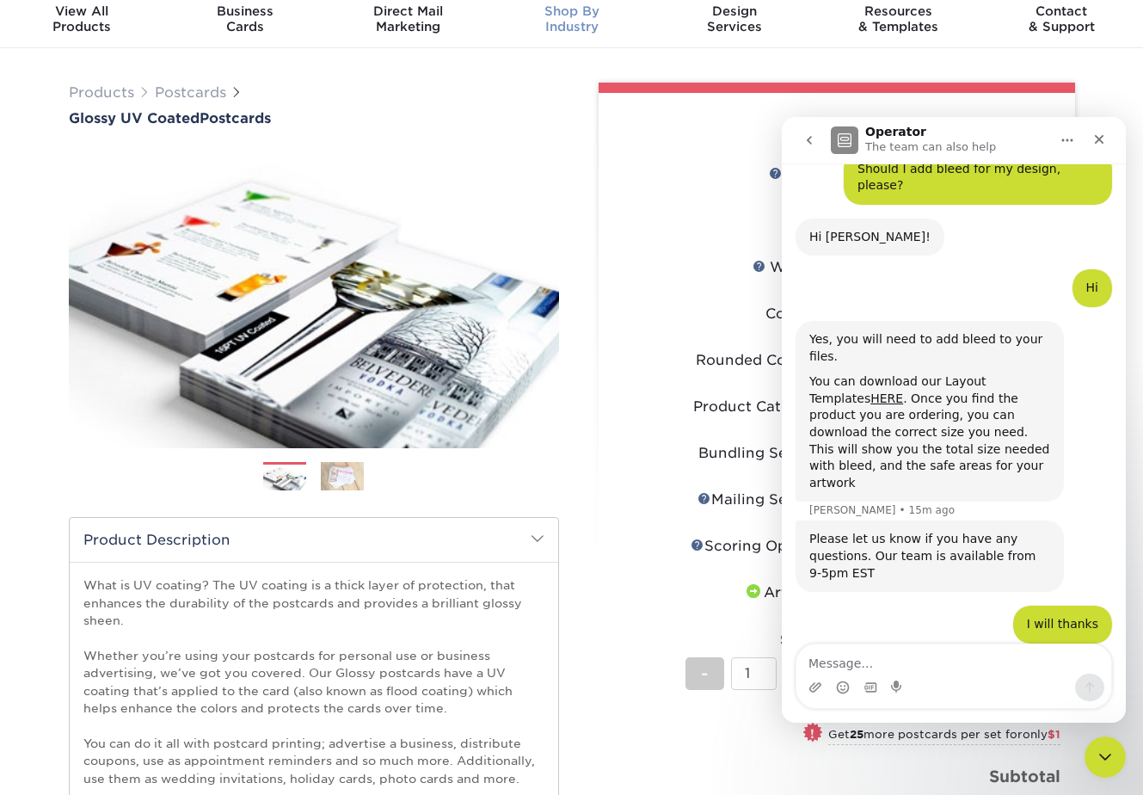
scroll to position [3619, 0]
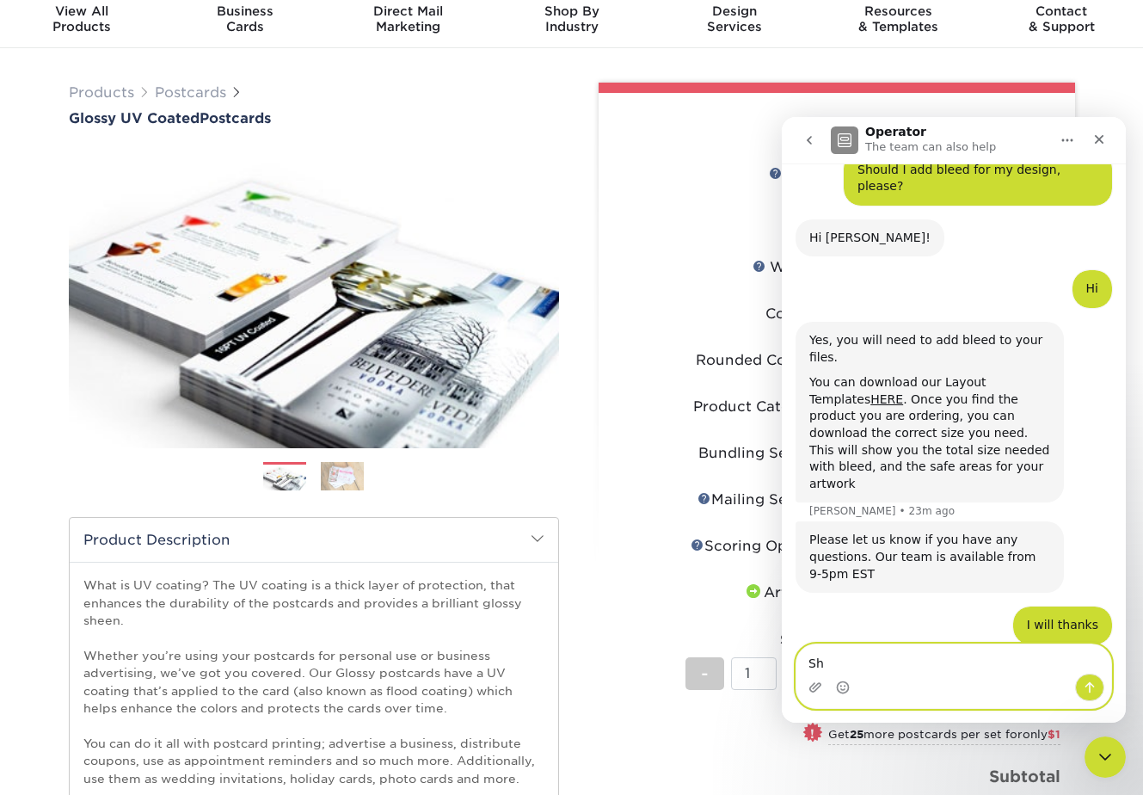
type textarea "S"
type textarea "What format should I use? Pdf, png, jpg?"
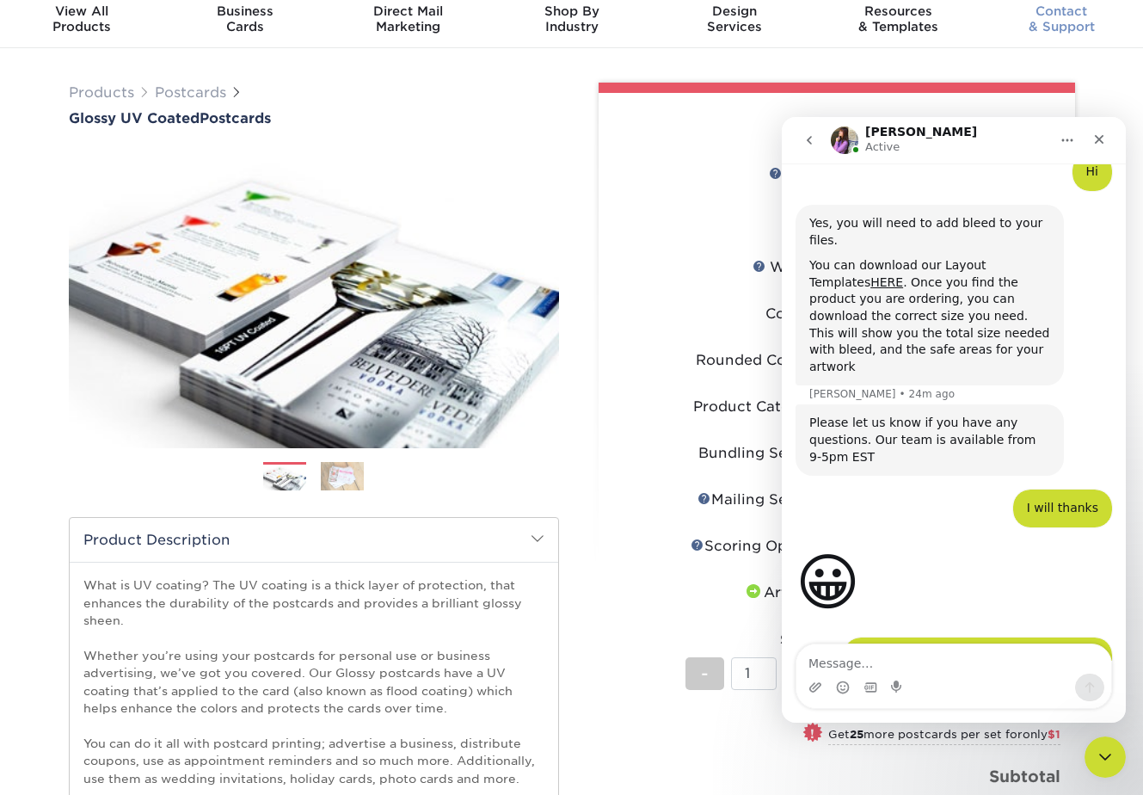
scroll to position [3755, 0]
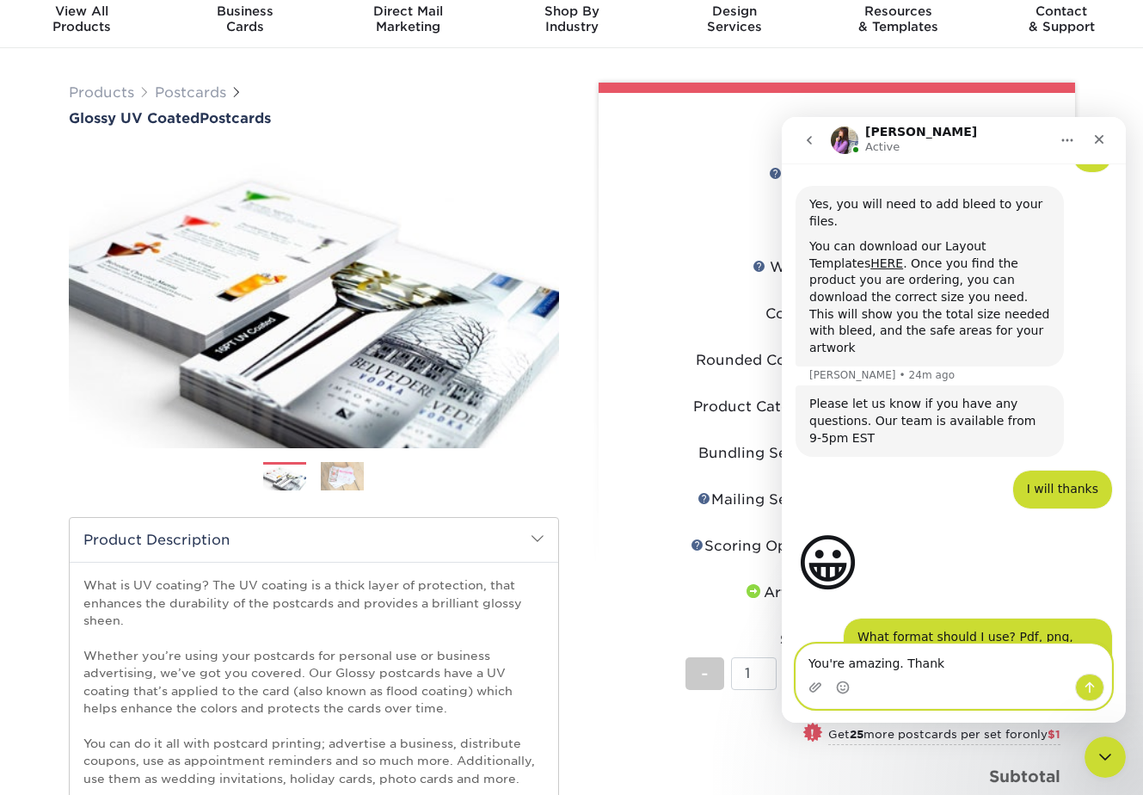
type textarea "You're amazing. Thanks"
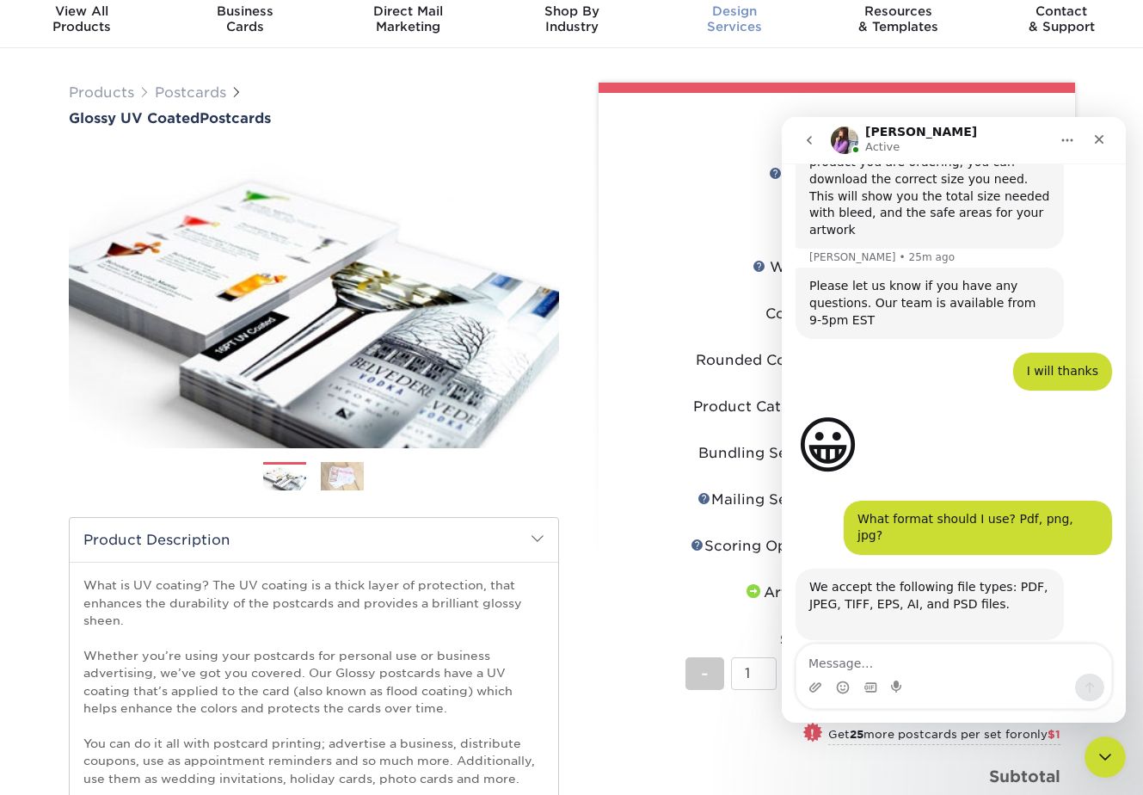
scroll to position [3857, 0]
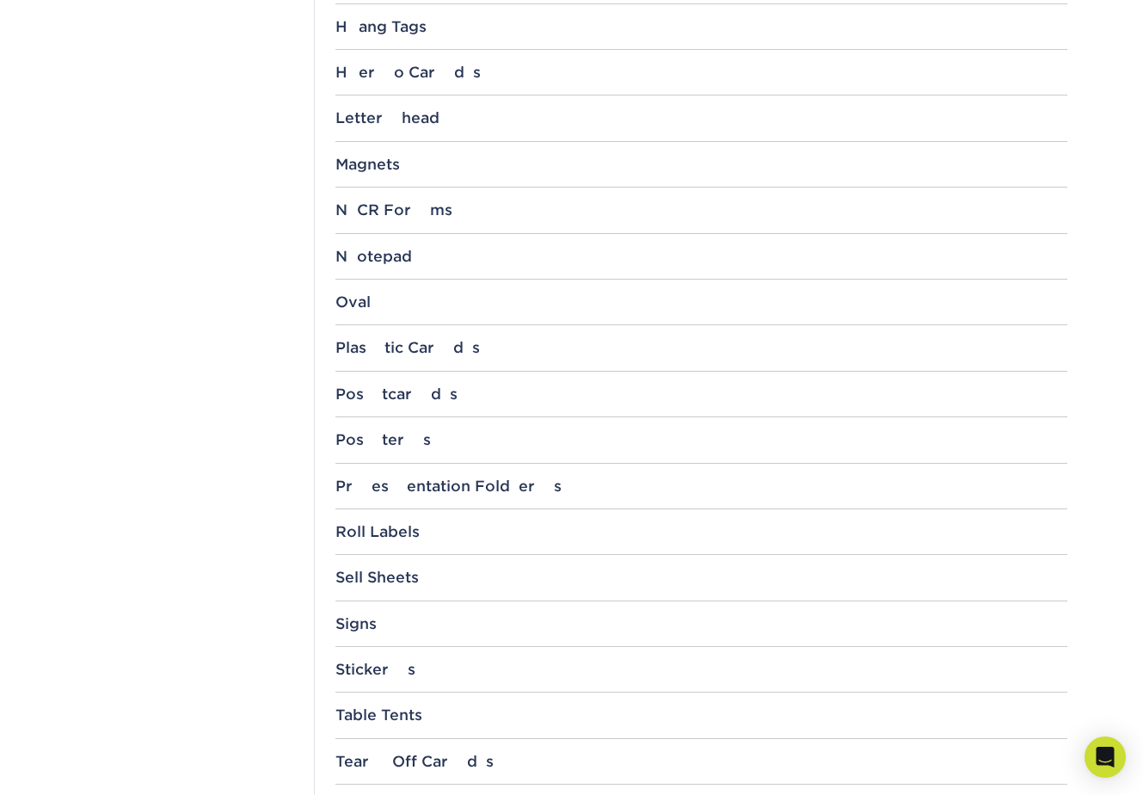
scroll to position [1507, 0]
click at [381, 394] on div "Postcards" at bounding box center [701, 392] width 732 height 17
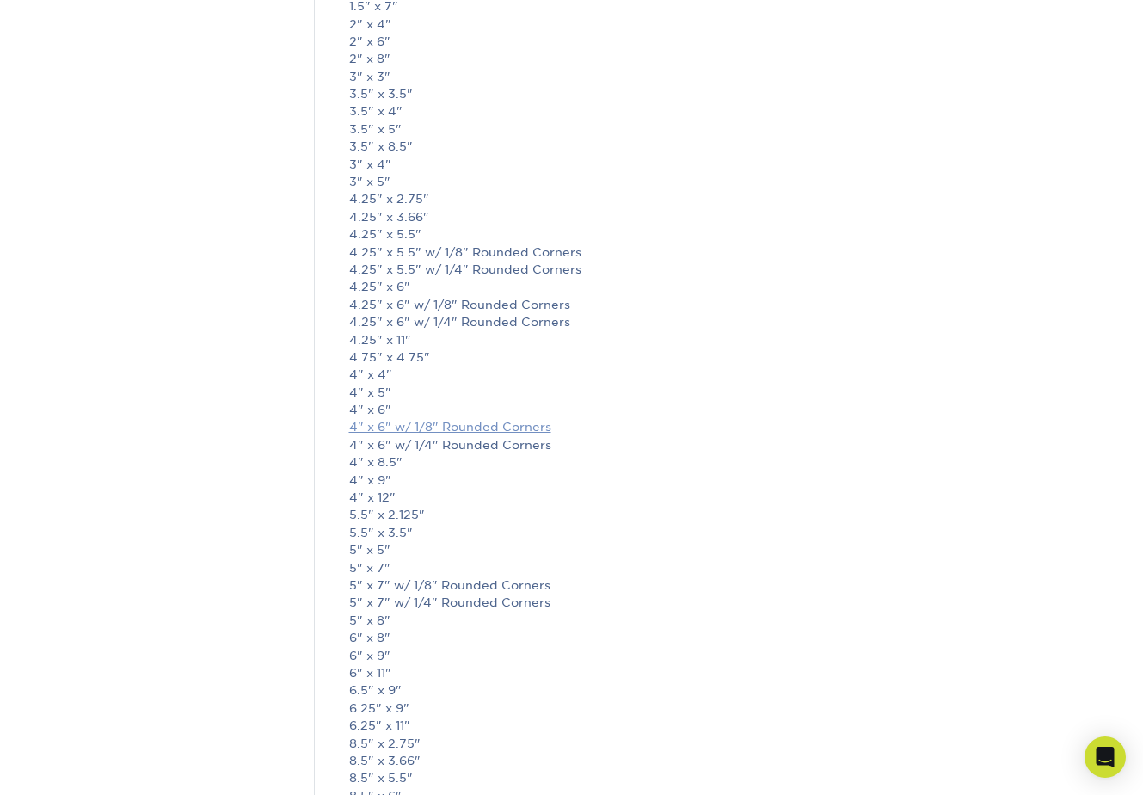
scroll to position [1941, 0]
click at [366, 407] on link "4" x 6"" at bounding box center [370, 407] width 42 height 14
